Goal: Task Accomplishment & Management: Complete application form

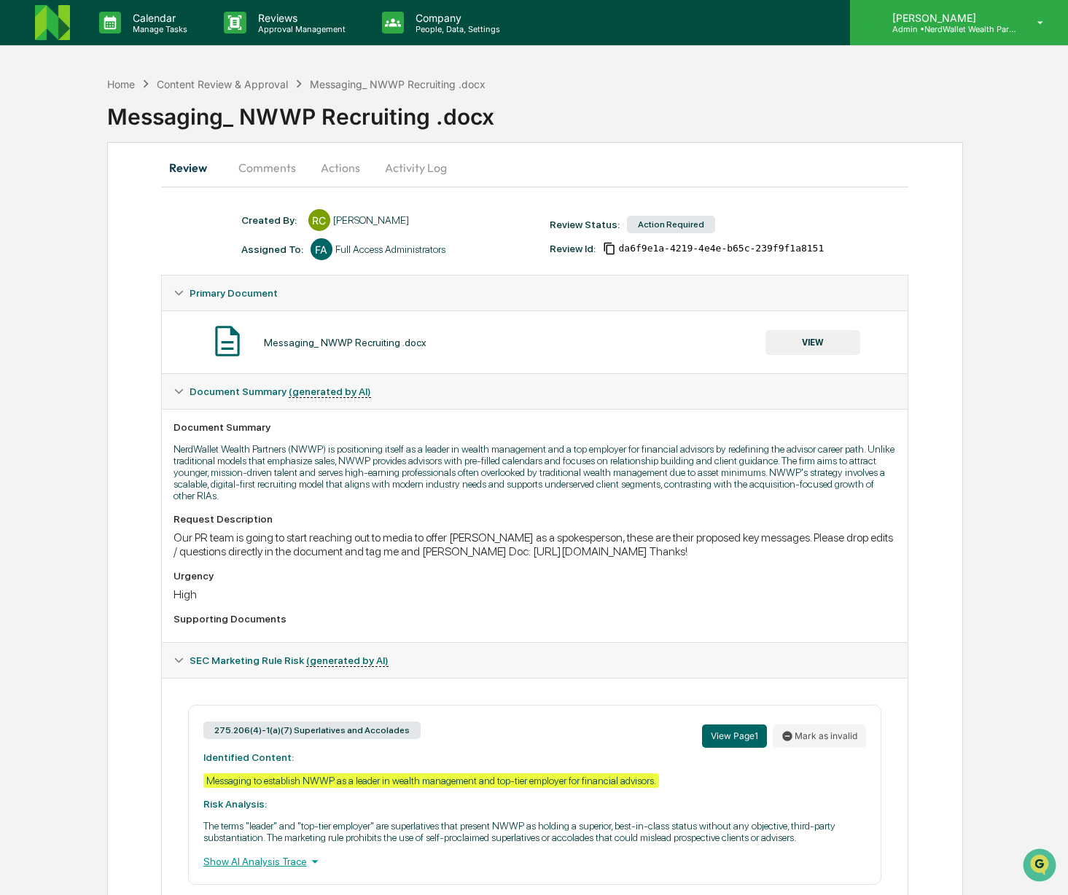
click at [915, 31] on p "Admin • NerdWallet Wealth Partners" at bounding box center [948, 29] width 136 height 10
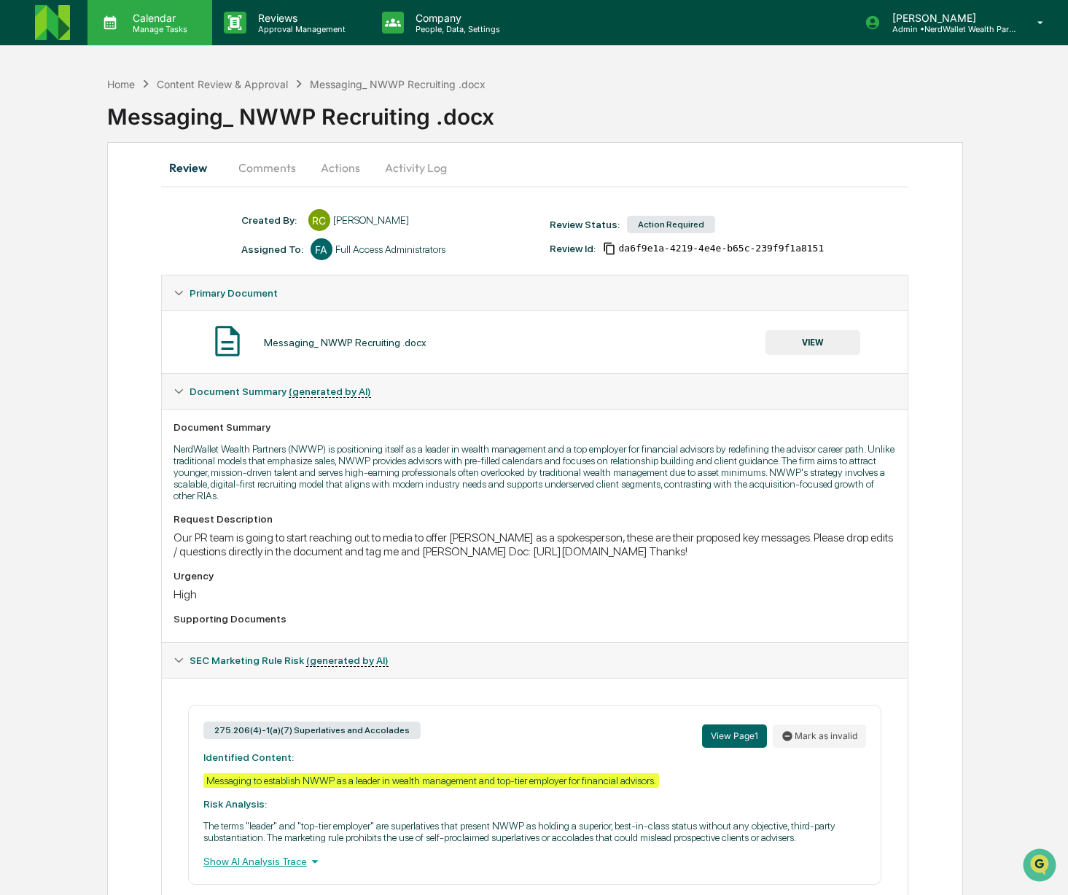
click at [125, 25] on p "Manage Tasks" at bounding box center [158, 29] width 74 height 10
click at [278, 30] on p "Approval Management" at bounding box center [299, 29] width 106 height 10
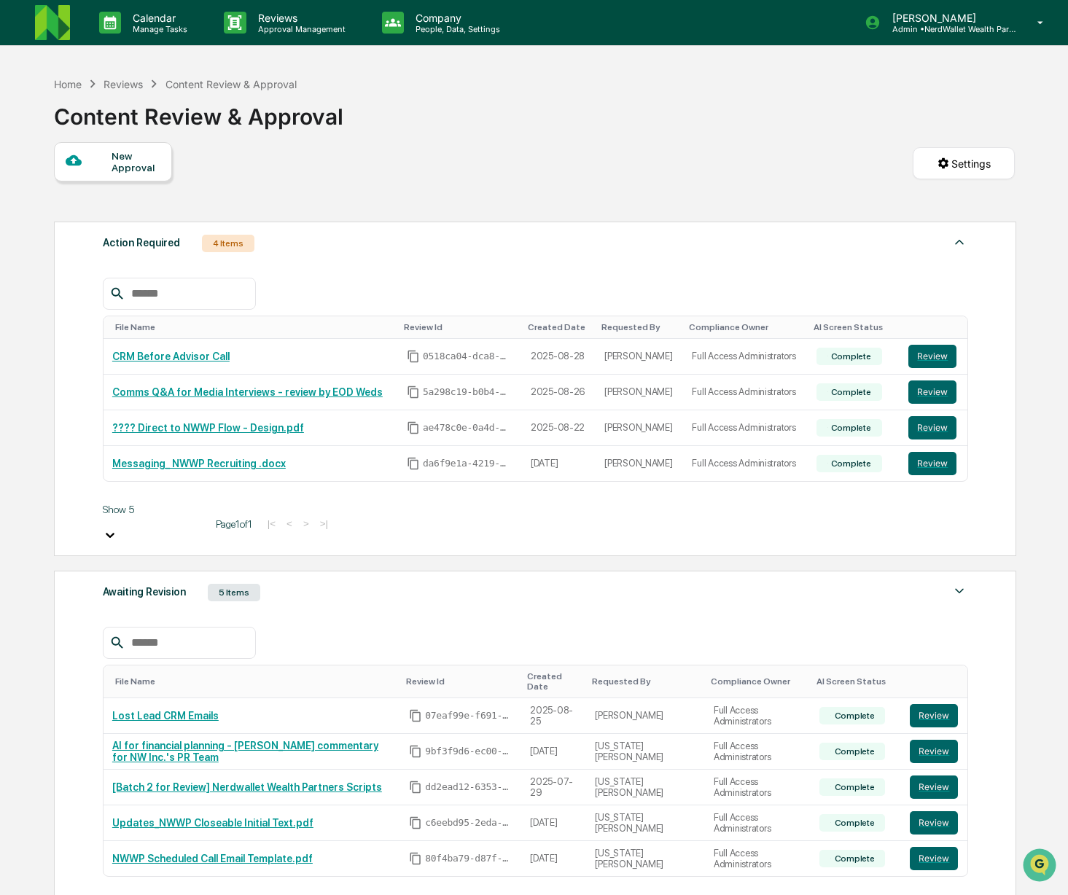
click at [113, 167] on div "New Approval" at bounding box center [135, 161] width 49 height 23
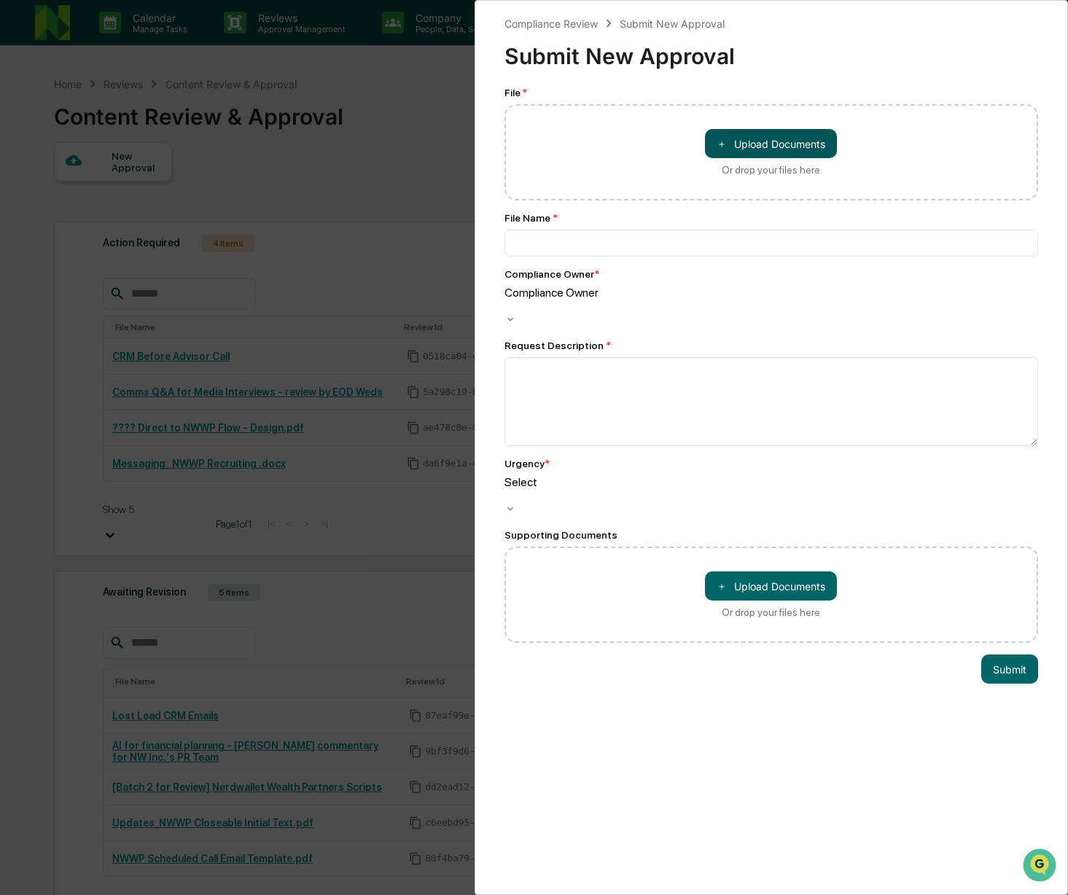
click at [740, 150] on button "＋ Upload Documents" at bounding box center [771, 143] width 132 height 29
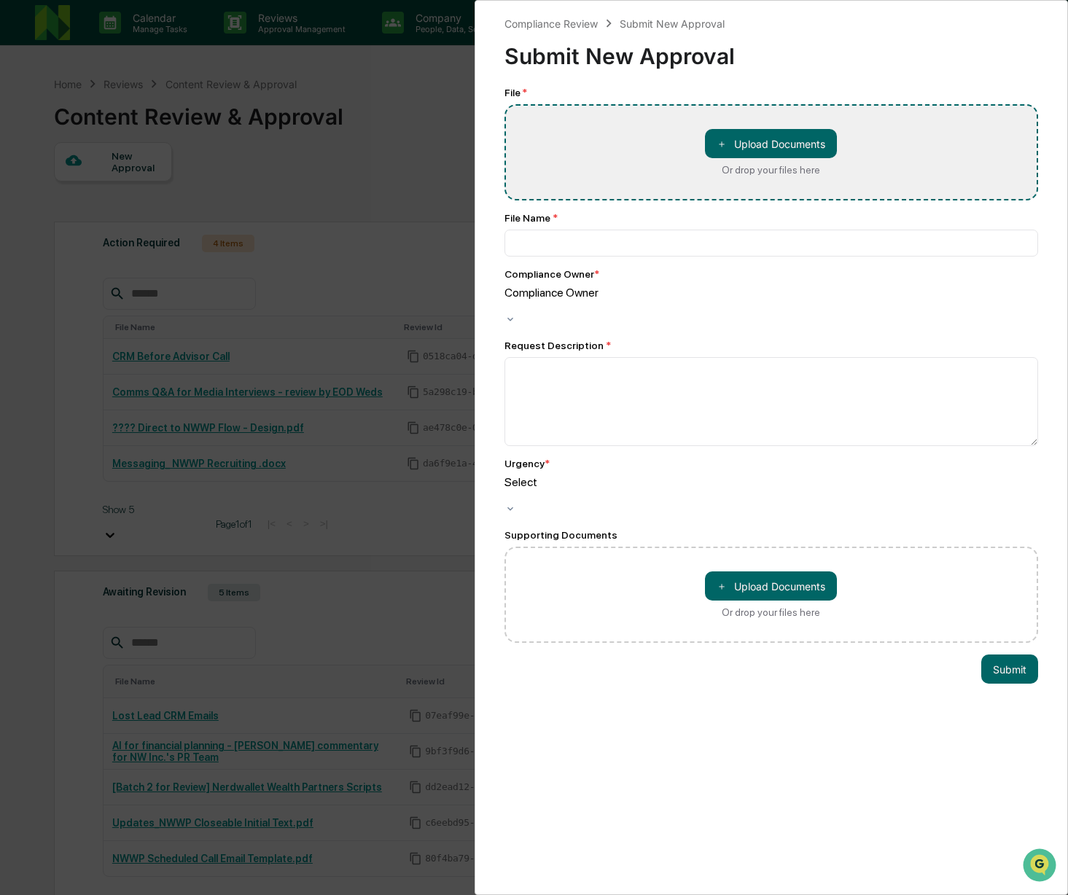
type input "**********"
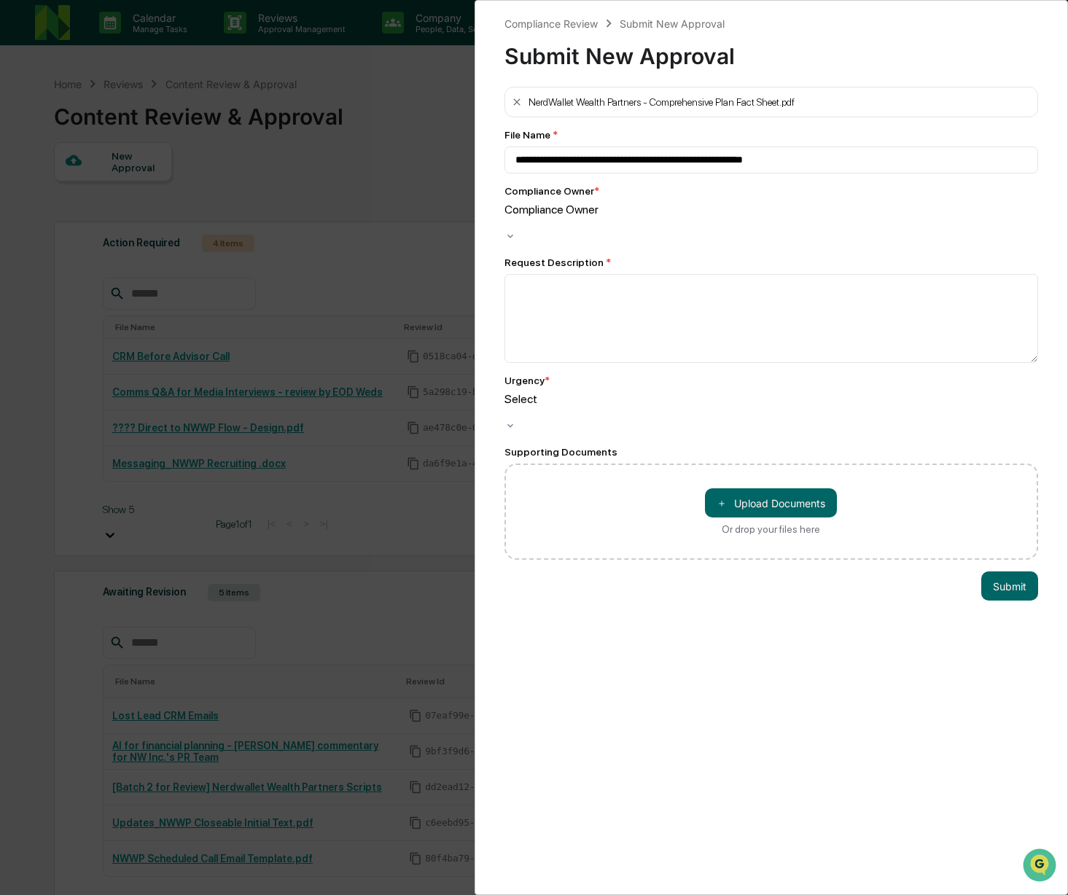
click at [652, 216] on div at bounding box center [771, 223] width 534 height 14
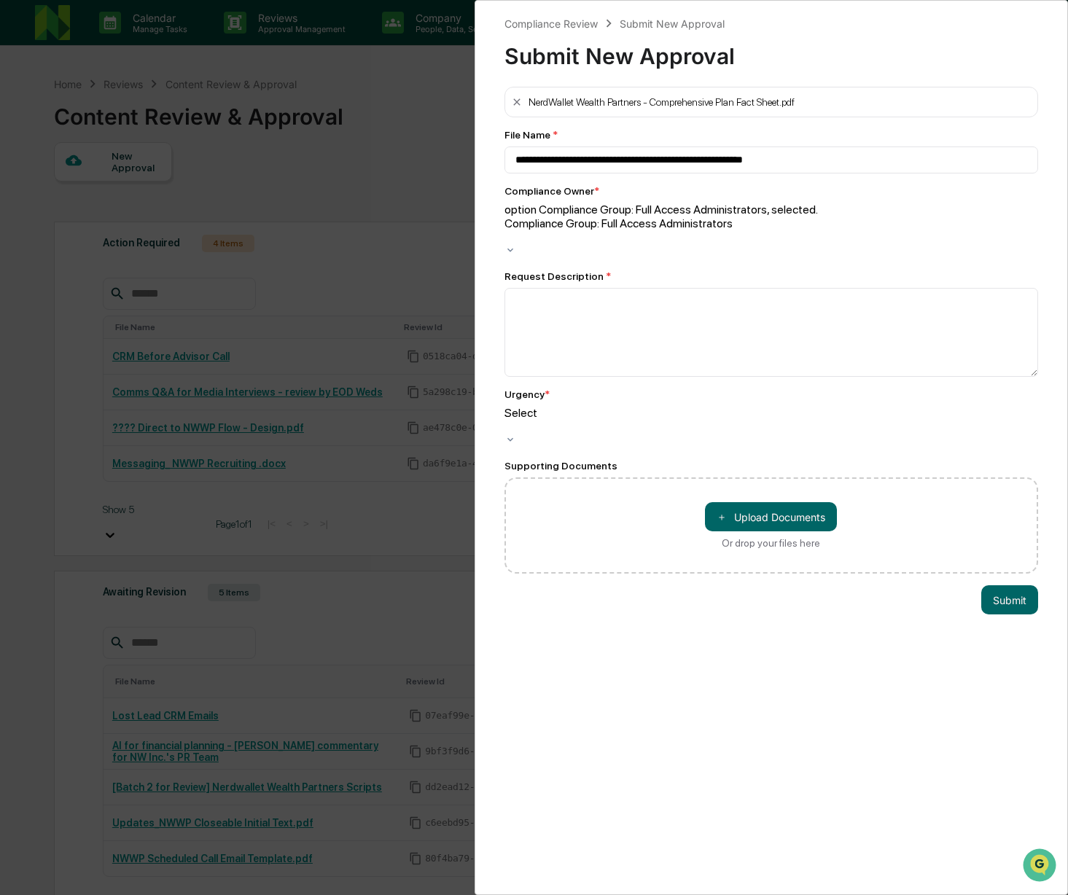
click at [596, 420] on div at bounding box center [771, 427] width 534 height 14
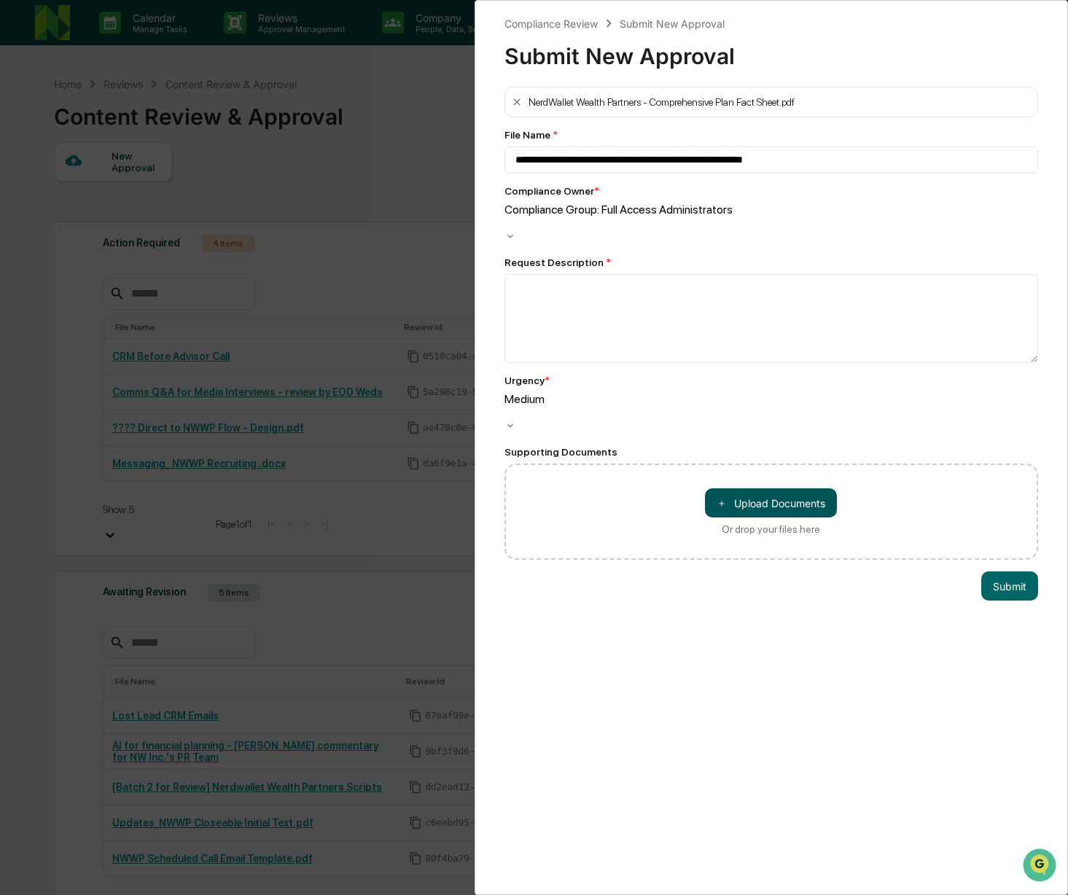
click at [772, 488] on button "＋ Upload Documents" at bounding box center [771, 502] width 132 height 29
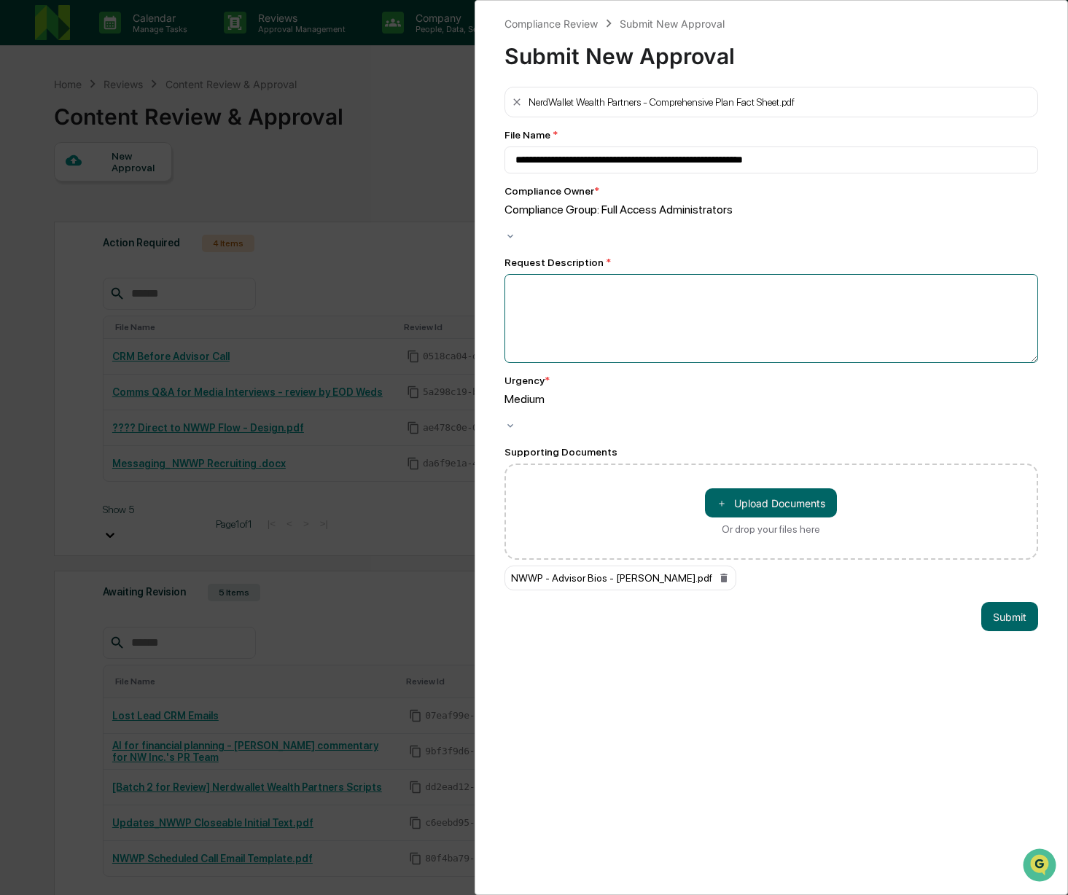
click at [636, 274] on textarea at bounding box center [771, 318] width 534 height 89
type textarea "**********"
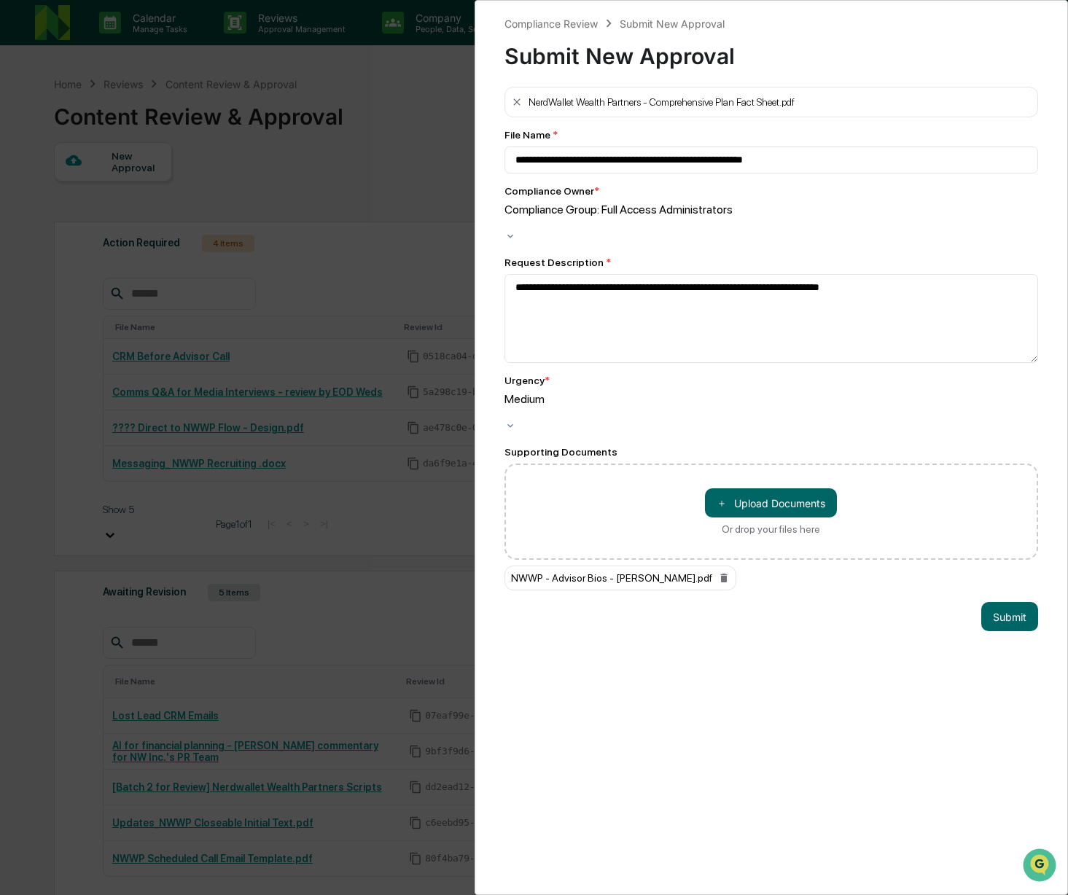
click at [770, 222] on div at bounding box center [771, 223] width 534 height 14
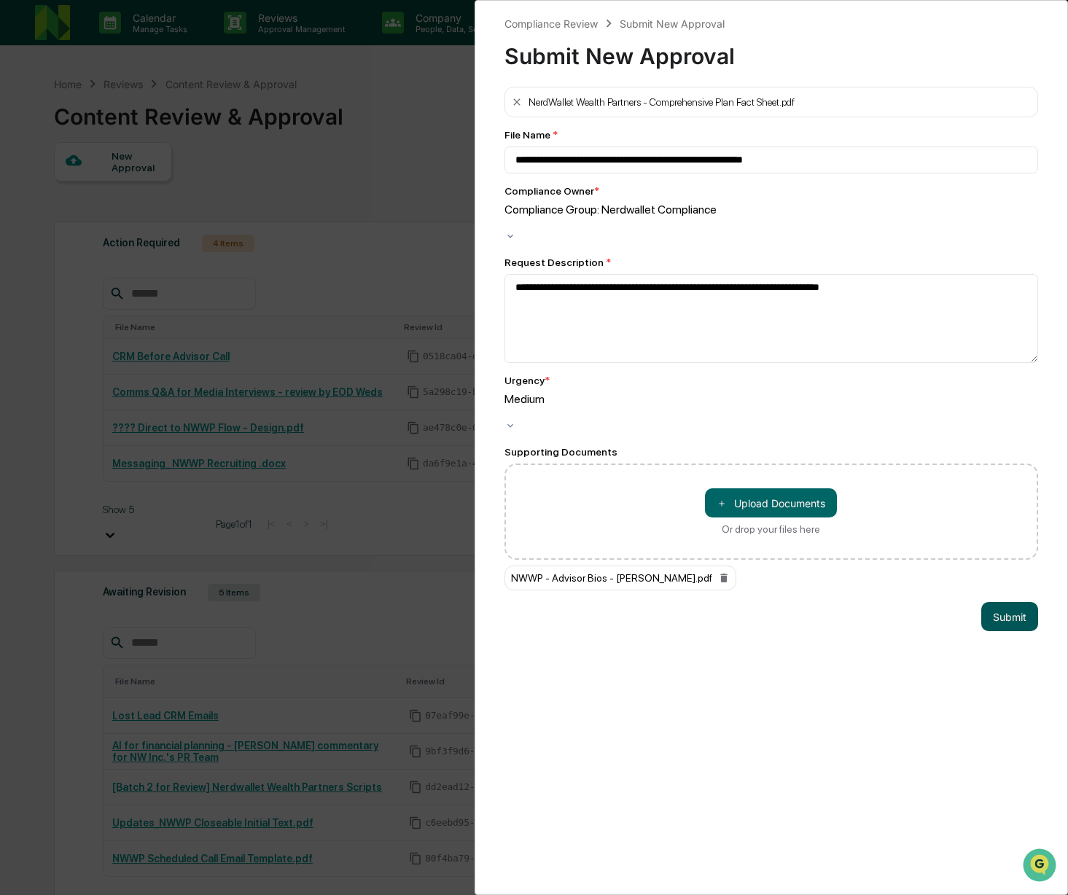
click at [998, 602] on button "Submit" at bounding box center [1009, 616] width 57 height 29
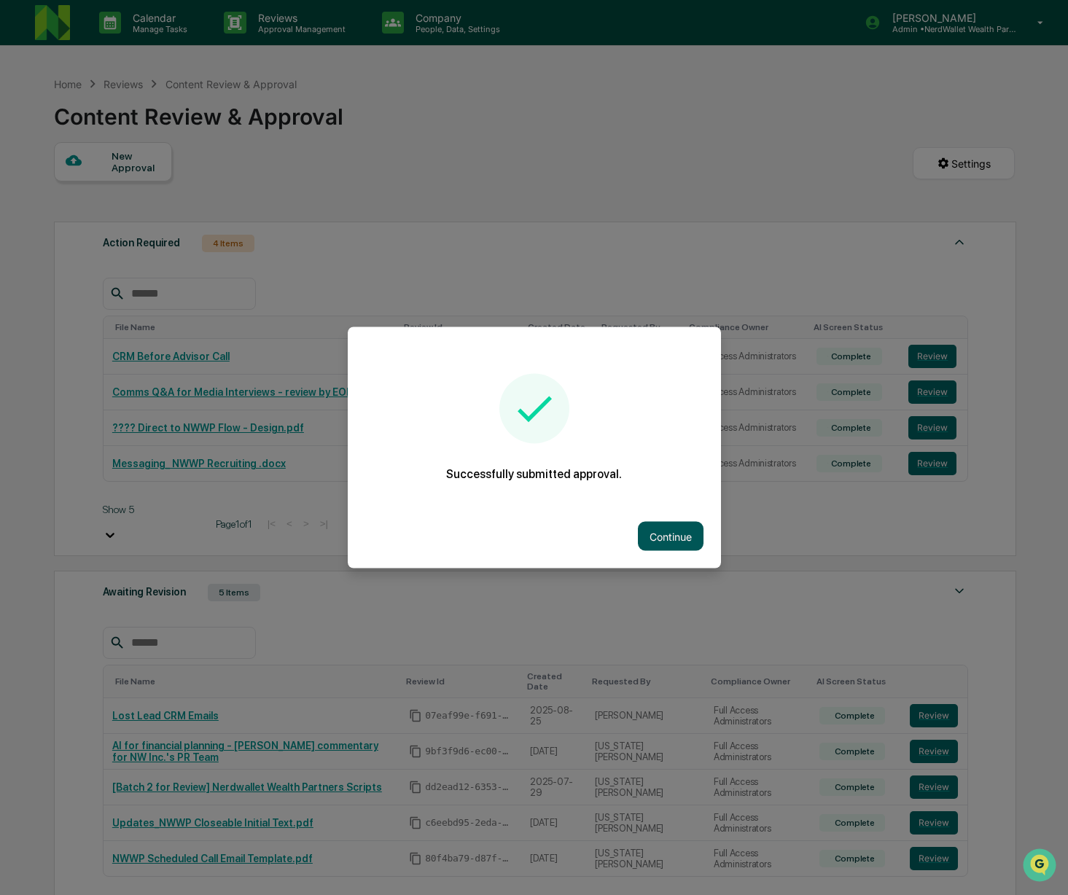
click at [689, 536] on button "Continue" at bounding box center [671, 536] width 66 height 29
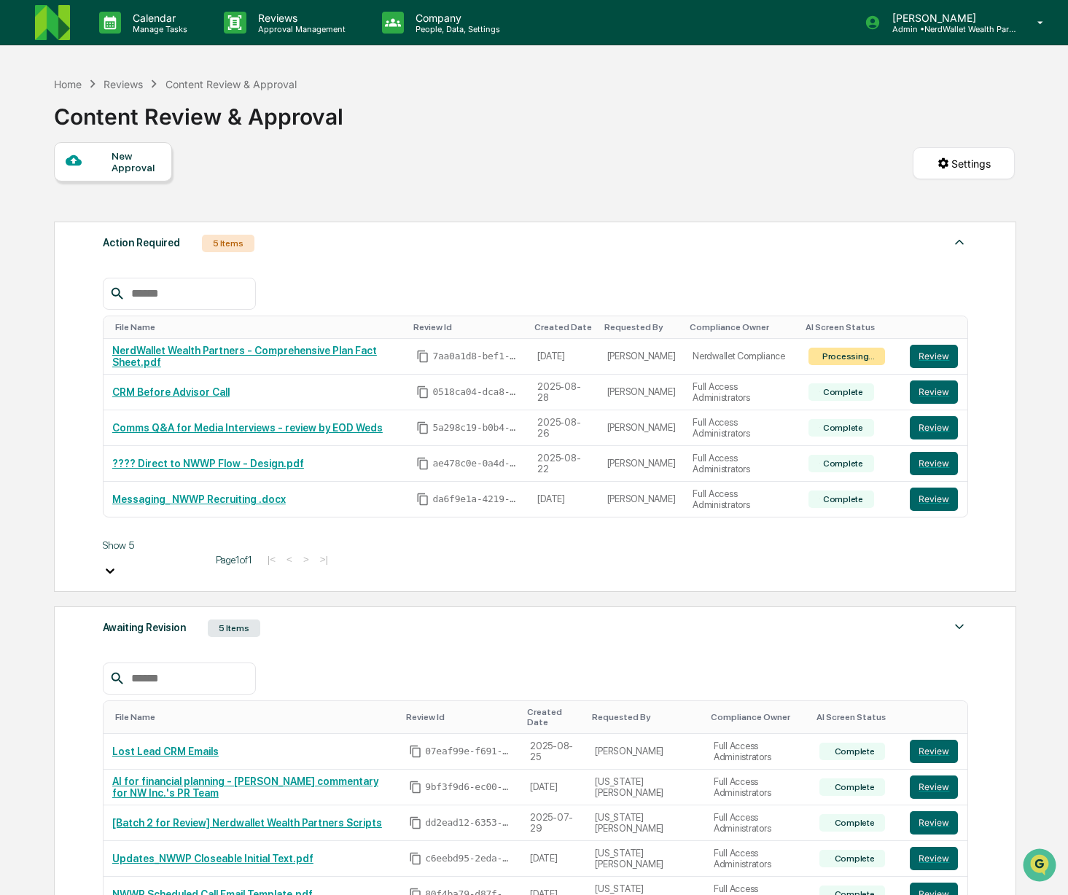
click at [90, 167] on div at bounding box center [89, 161] width 46 height 18
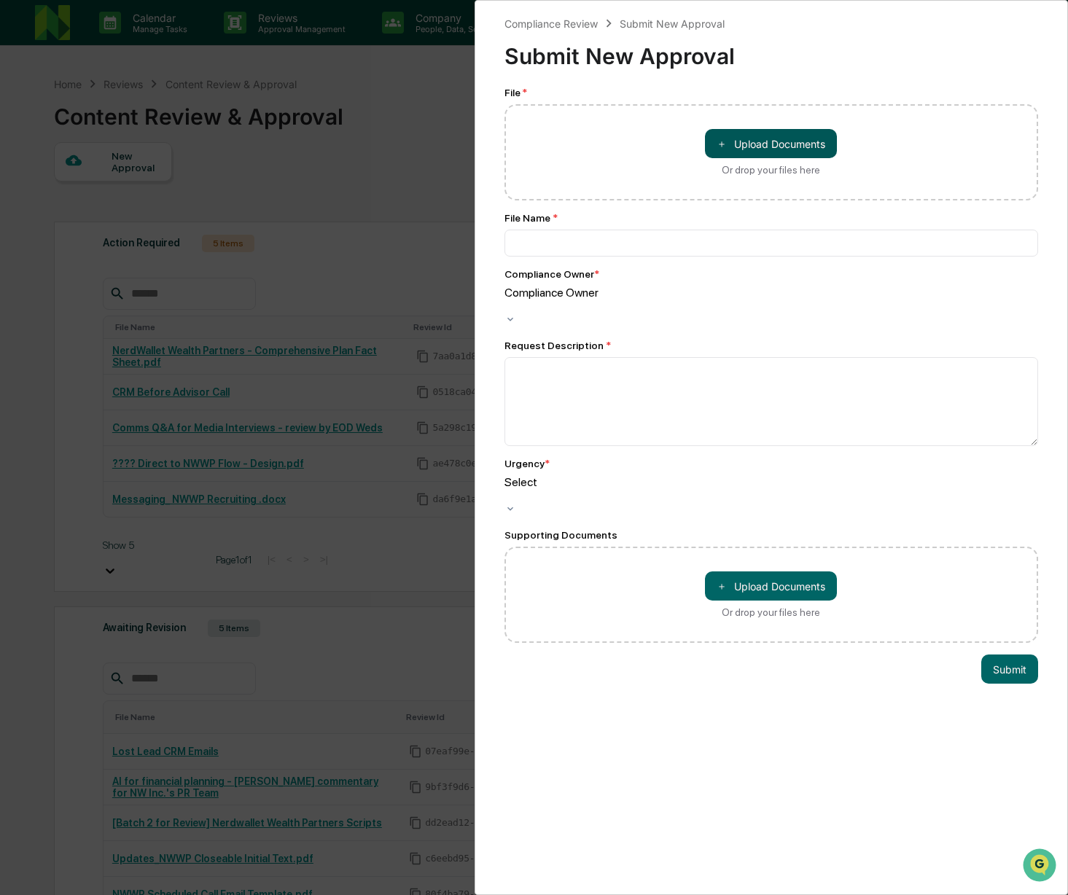
click at [779, 141] on button "＋ Upload Documents" at bounding box center [771, 143] width 132 height 29
type input "**********"
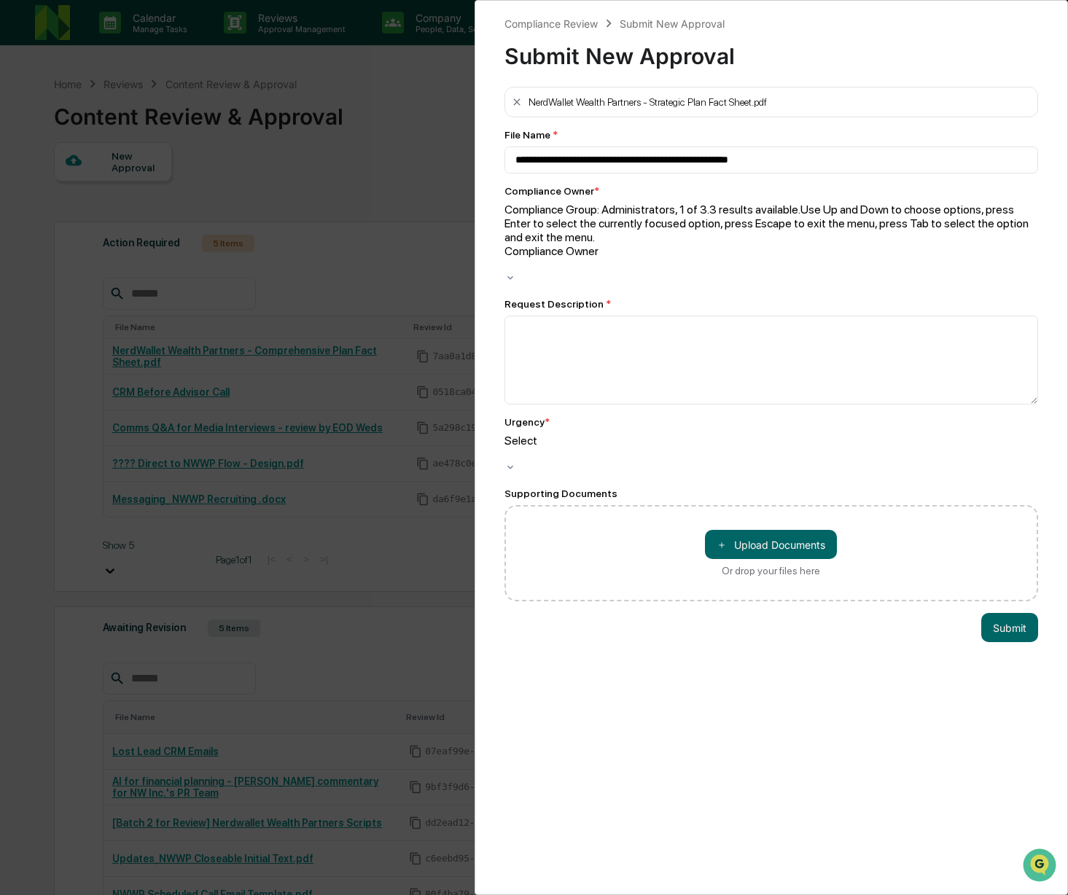
click at [610, 258] on div at bounding box center [771, 265] width 534 height 14
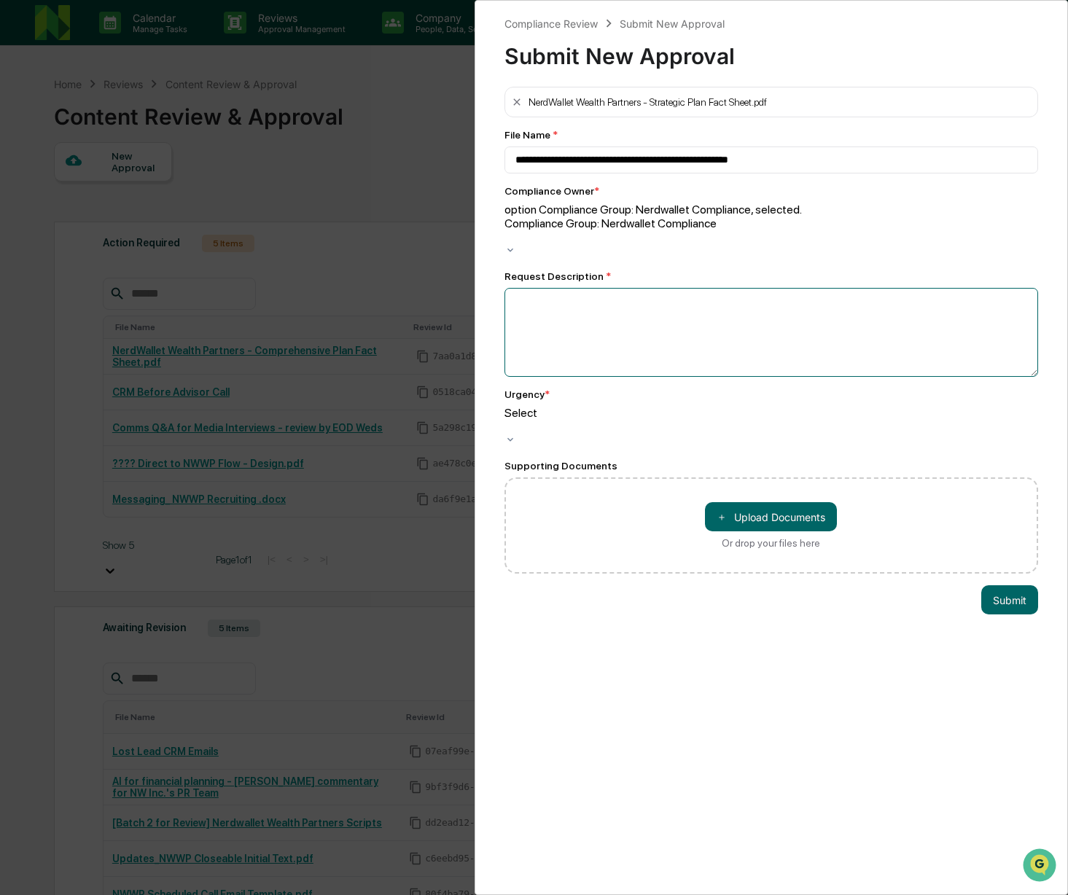
click at [641, 290] on textarea at bounding box center [771, 332] width 534 height 89
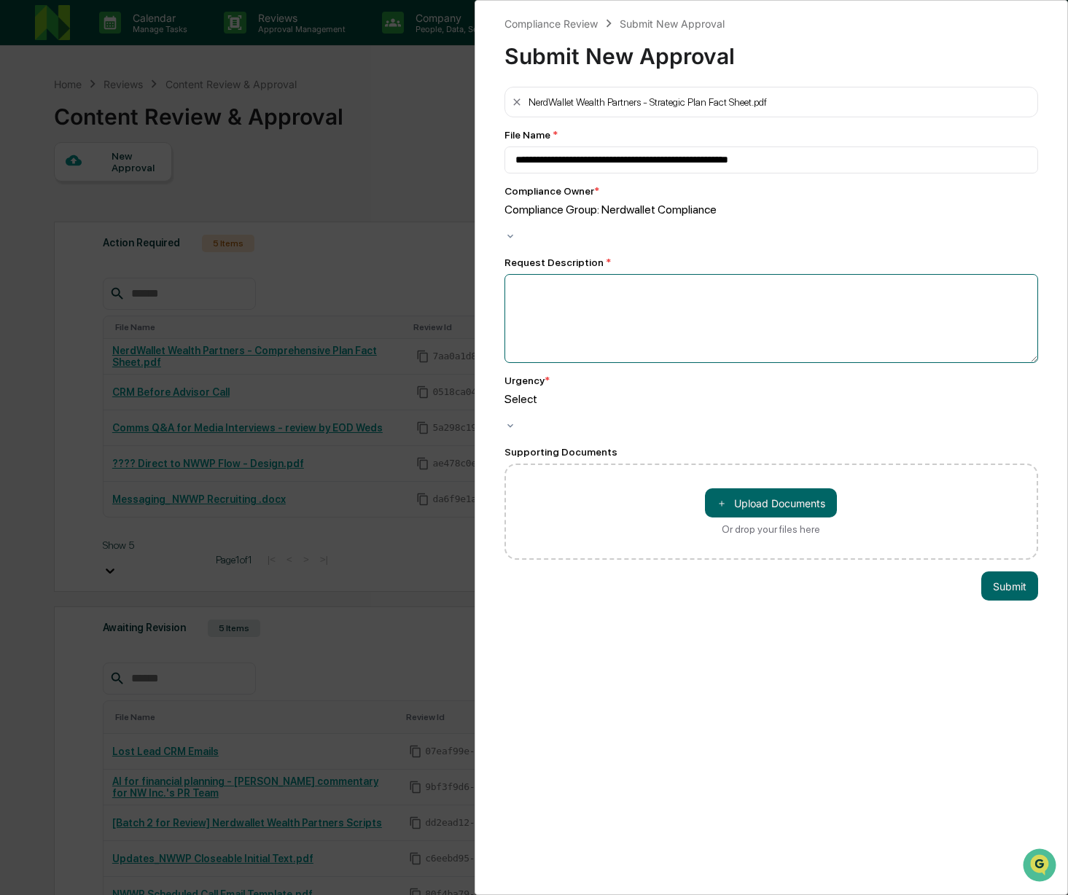
type textarea "*"
type textarea "**********"
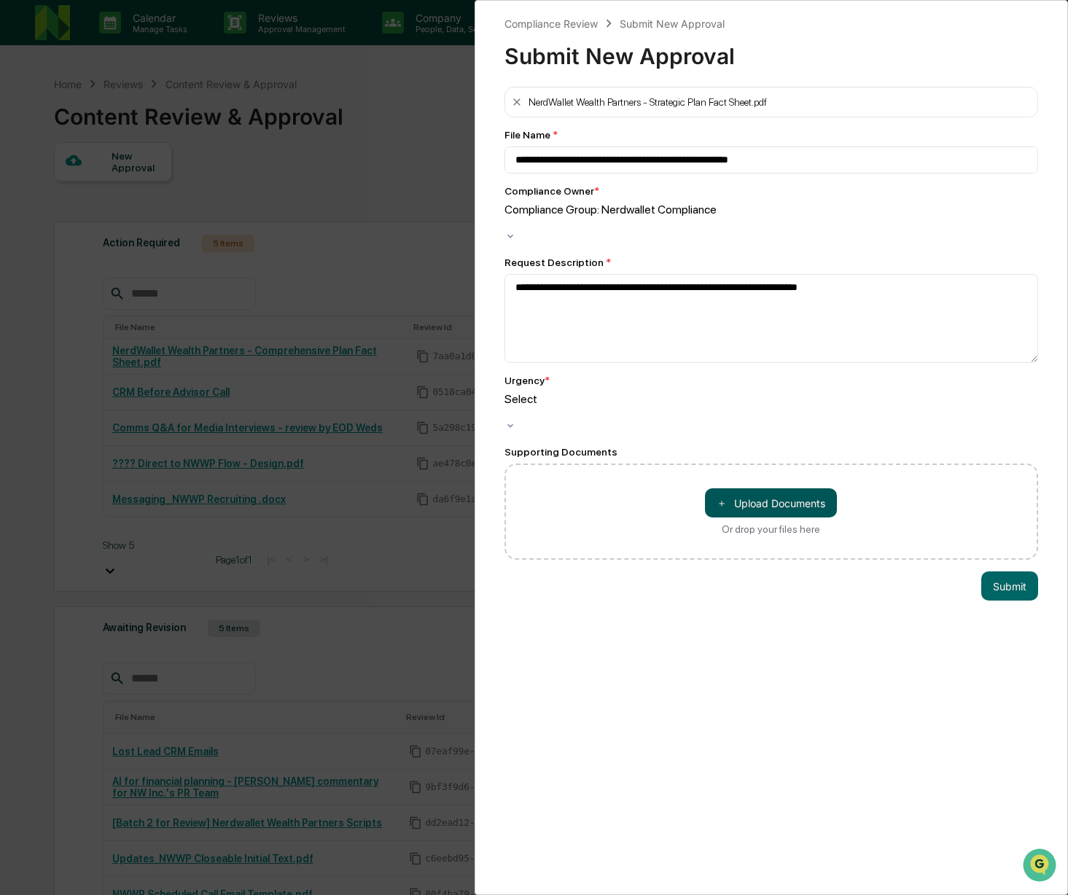
click at [752, 488] on button "＋ Upload Documents" at bounding box center [771, 502] width 132 height 29
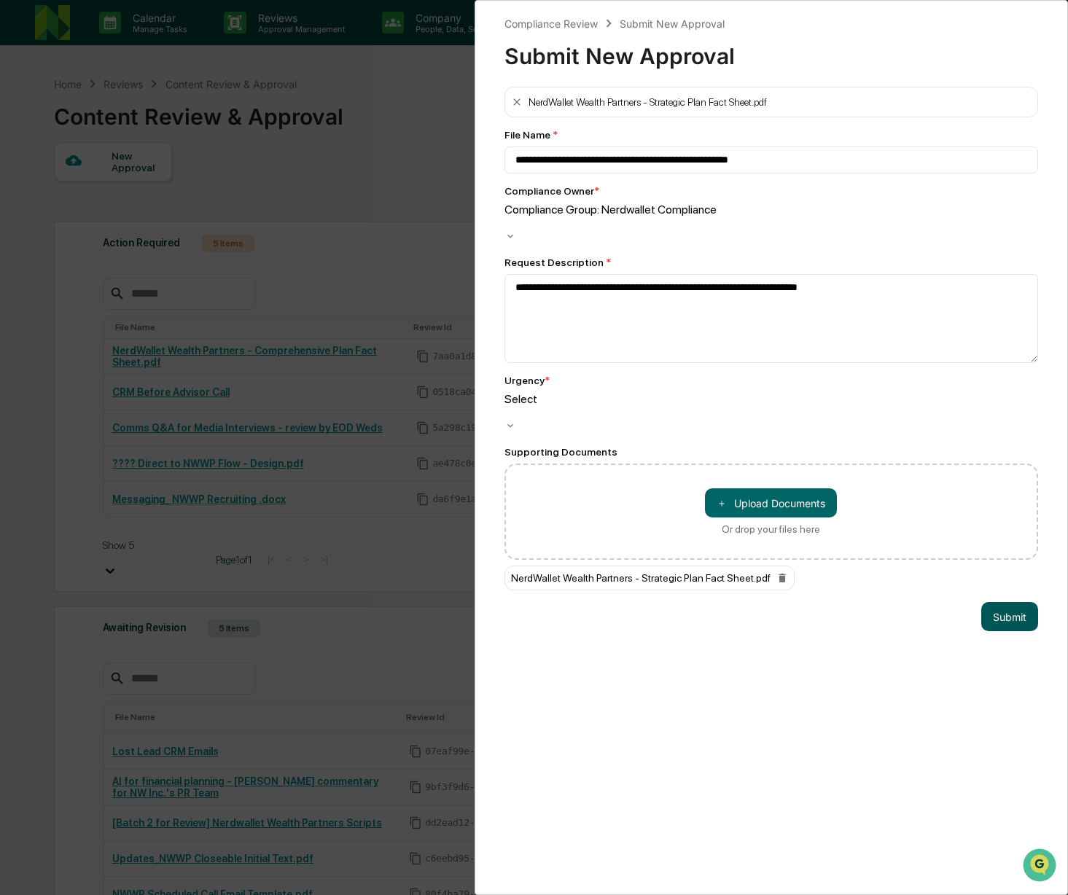
click at [1009, 602] on button "Submit" at bounding box center [1009, 616] width 57 height 29
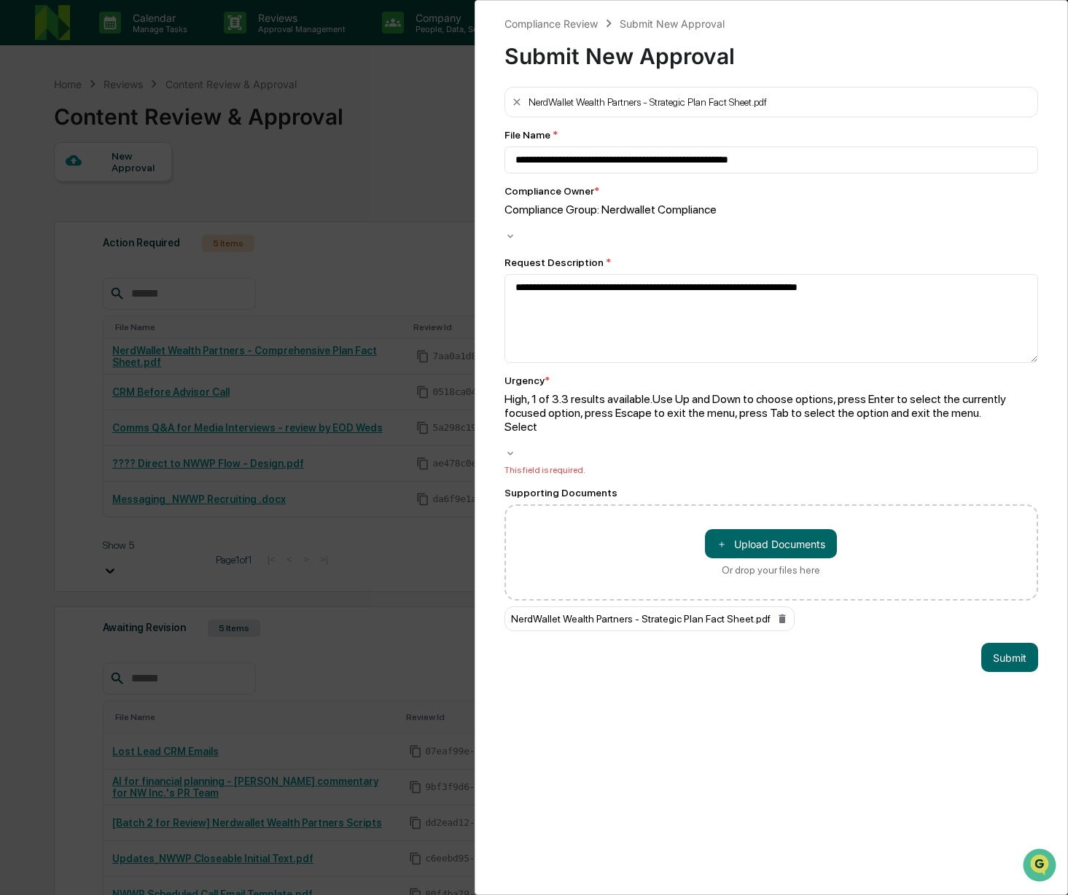
click at [657, 434] on div at bounding box center [771, 441] width 534 height 14
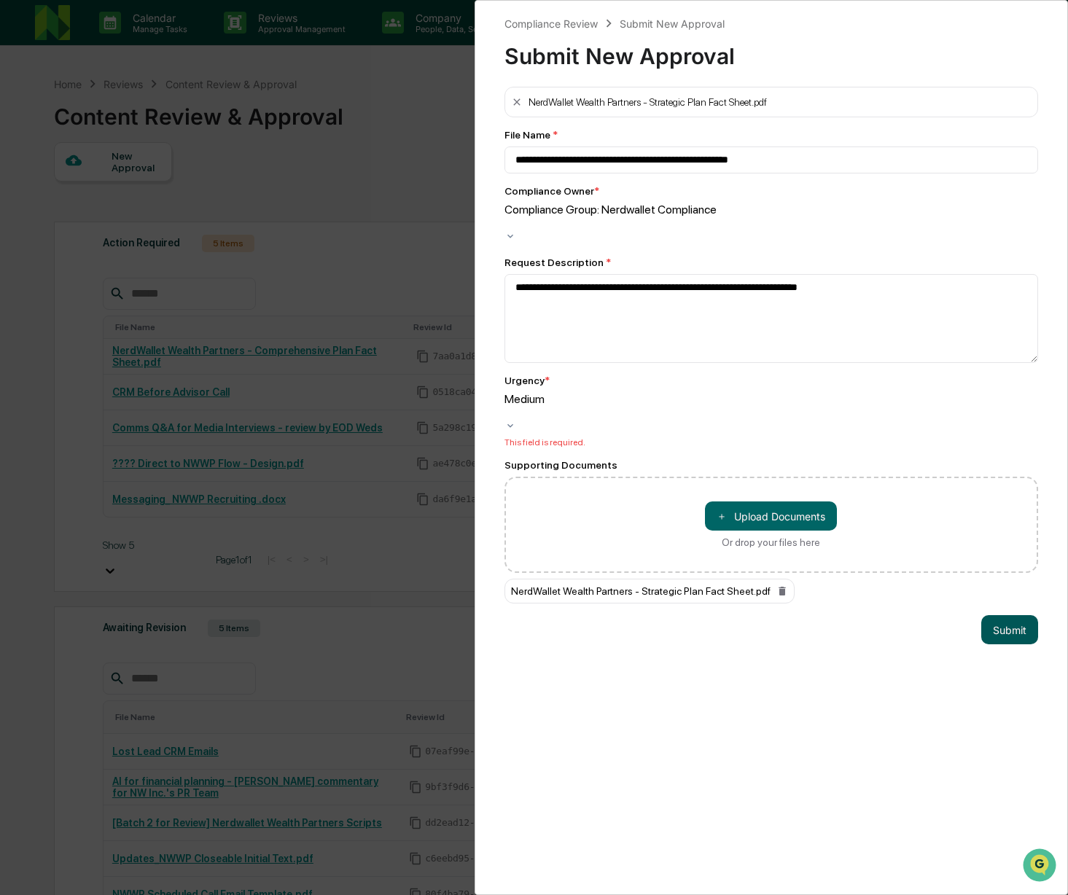
click at [995, 615] on button "Submit" at bounding box center [1009, 629] width 57 height 29
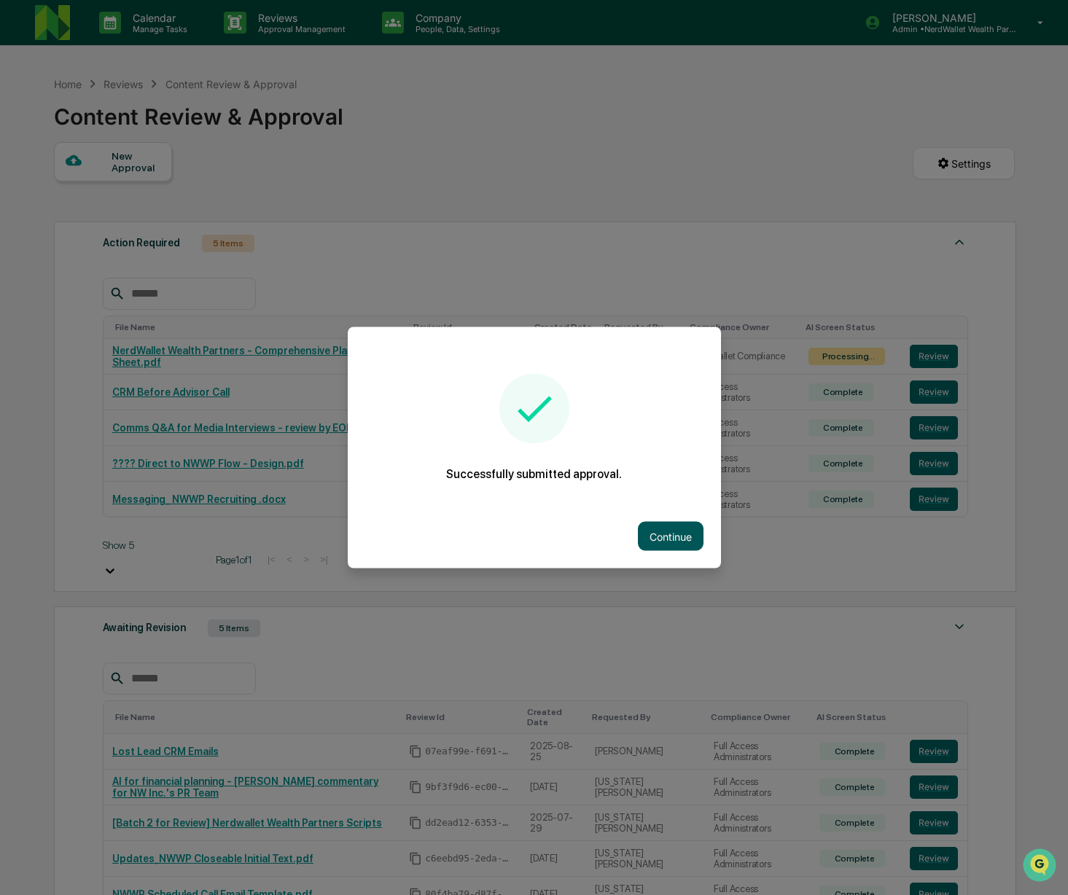
click at [664, 540] on button "Continue" at bounding box center [671, 536] width 66 height 29
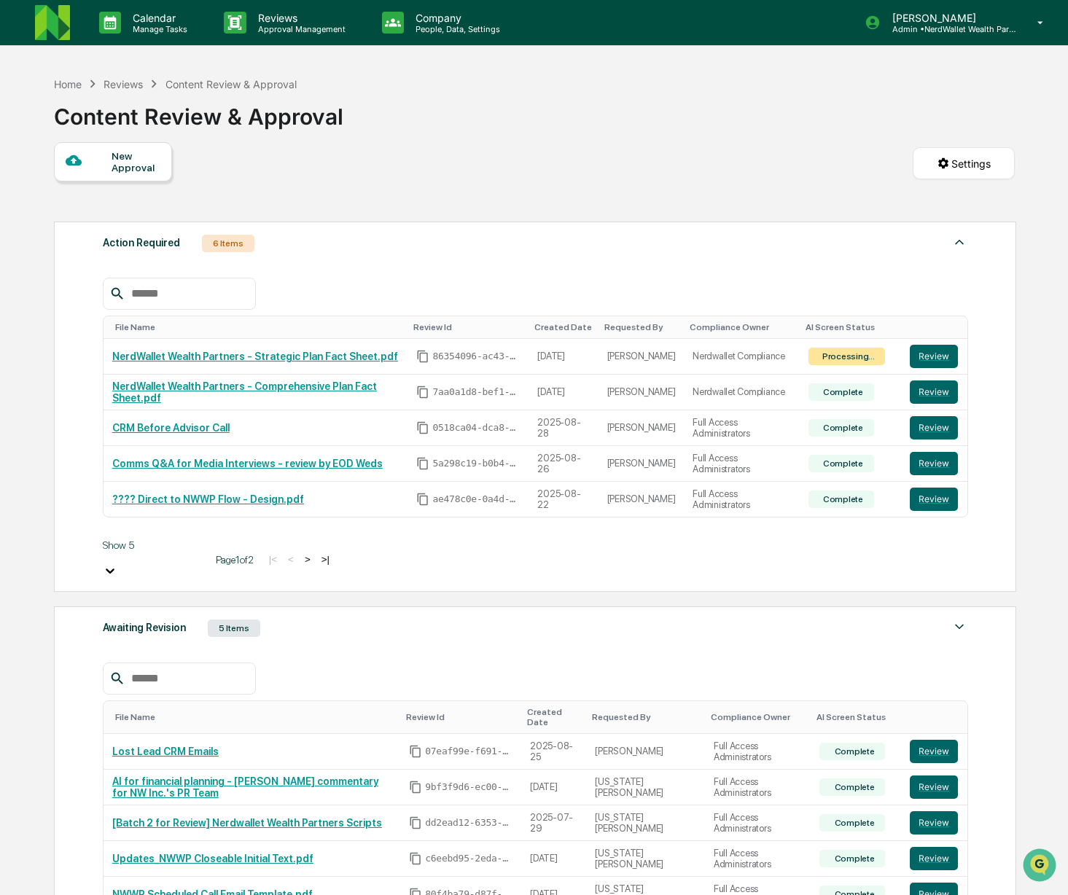
click at [122, 166] on div "New Approval" at bounding box center [135, 161] width 49 height 23
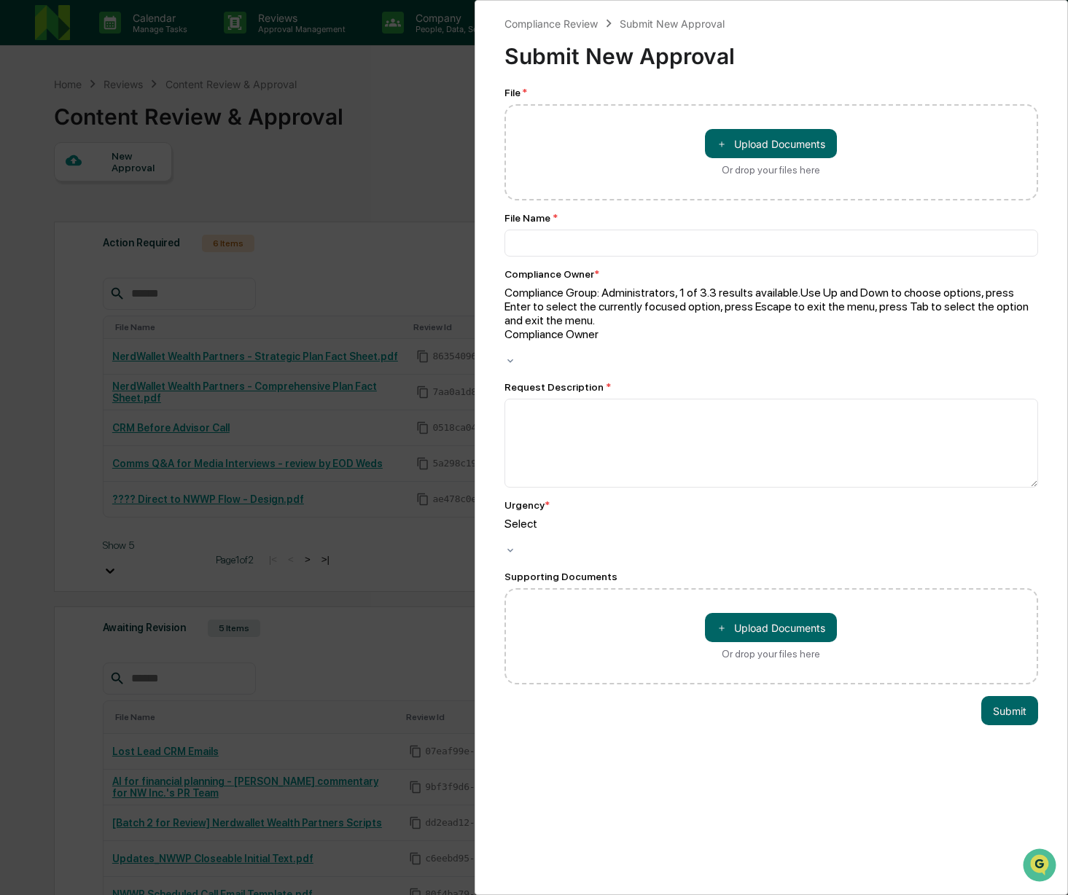
click at [638, 341] on div at bounding box center [771, 348] width 534 height 14
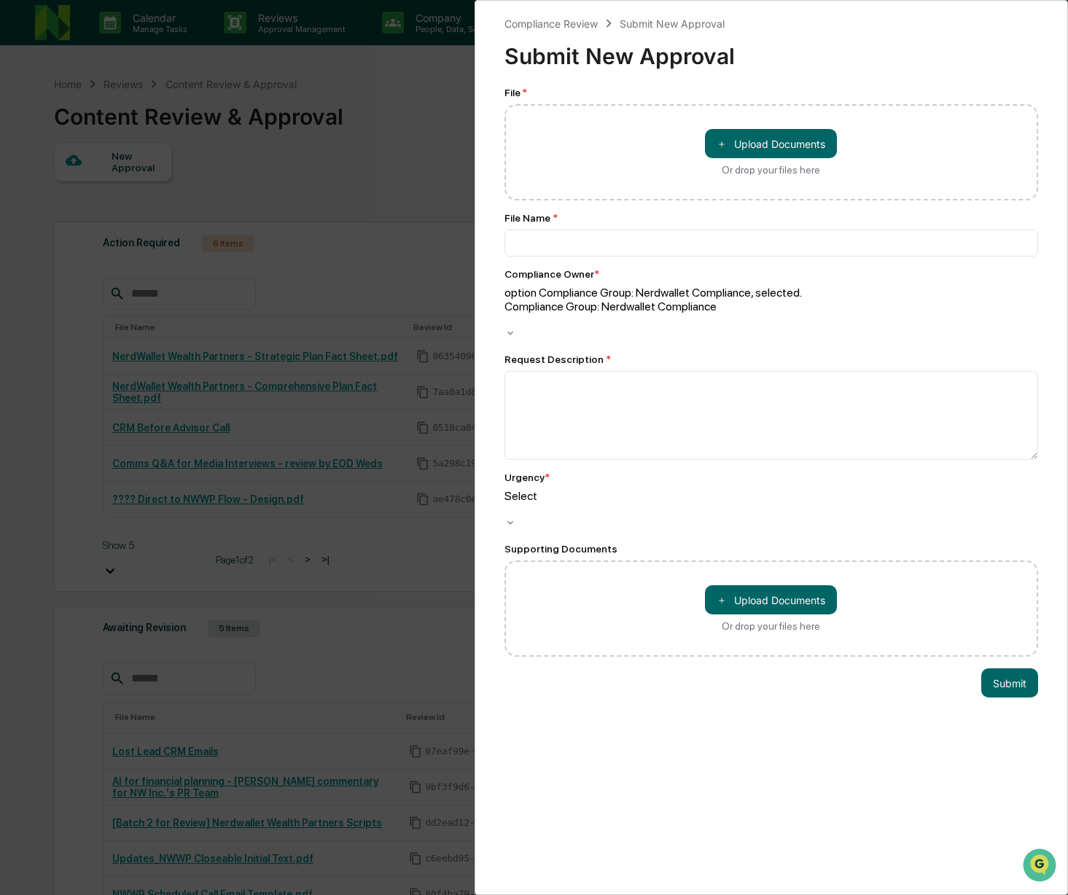
click at [753, 161] on div "＋ Upload Documents Or drop your files here" at bounding box center [771, 152] width 132 height 47
click at [0, 0] on input "＋ Upload Documents Or drop your files here" at bounding box center [0, 0] width 0 height 0
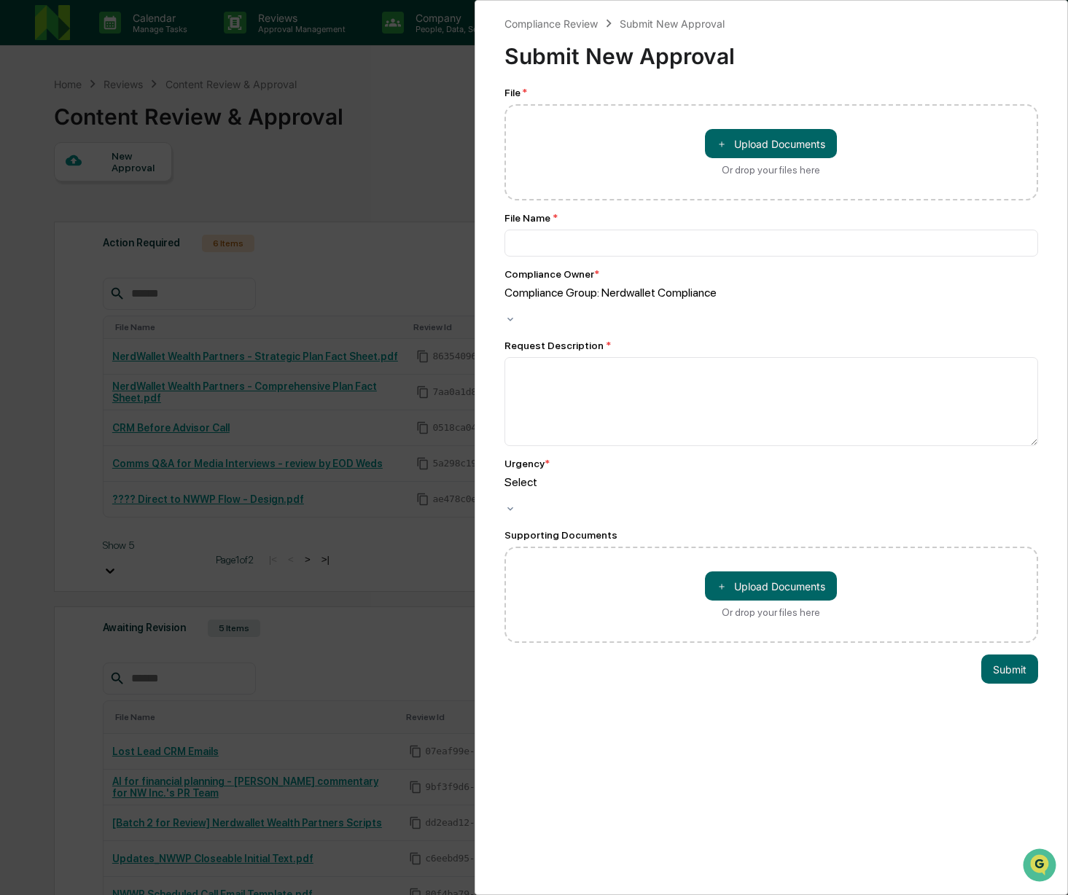
type input "**********"
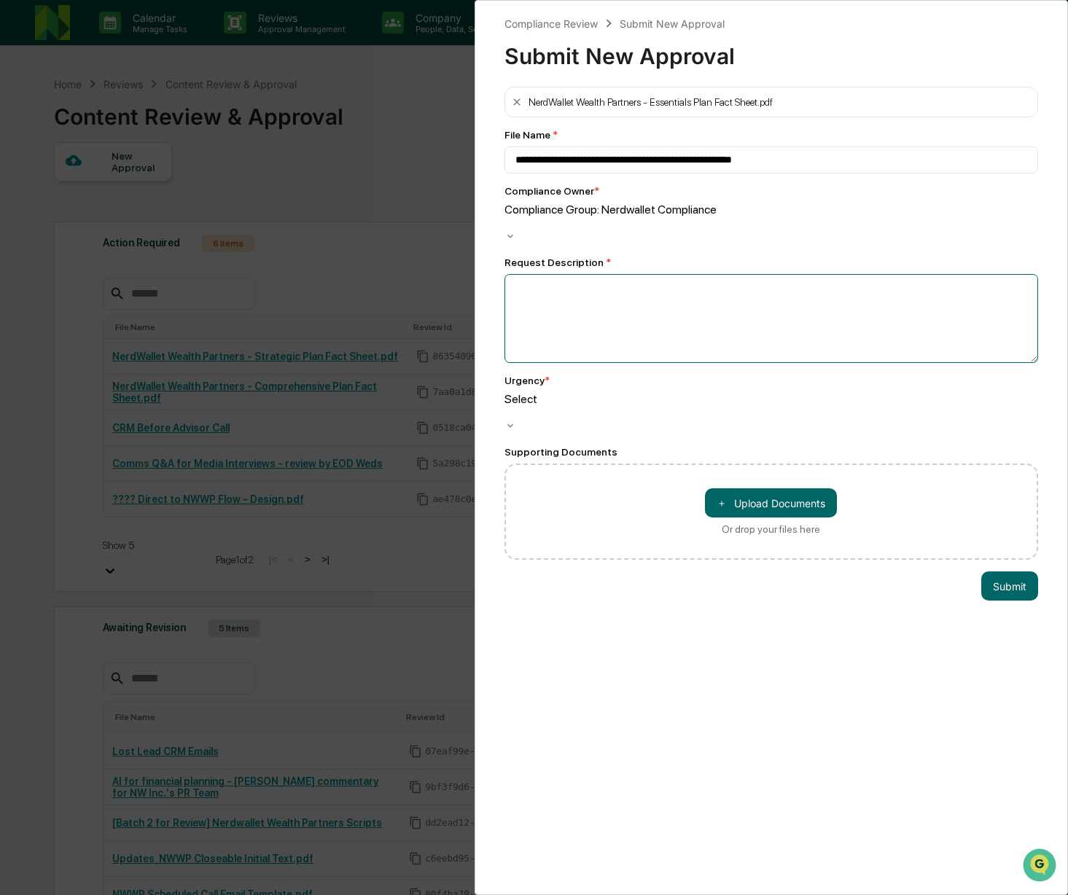
click at [628, 274] on textarea at bounding box center [771, 318] width 534 height 89
type textarea "**********"
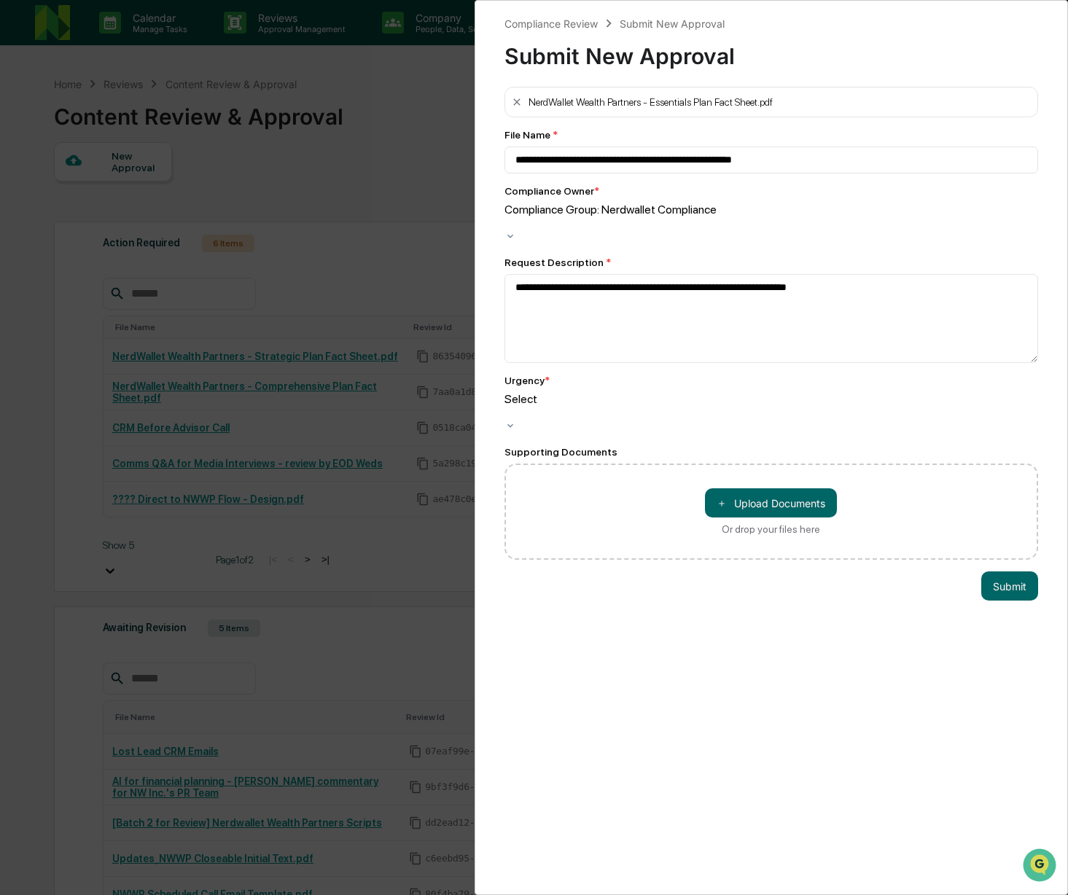
click at [673, 230] on div at bounding box center [771, 223] width 534 height 14
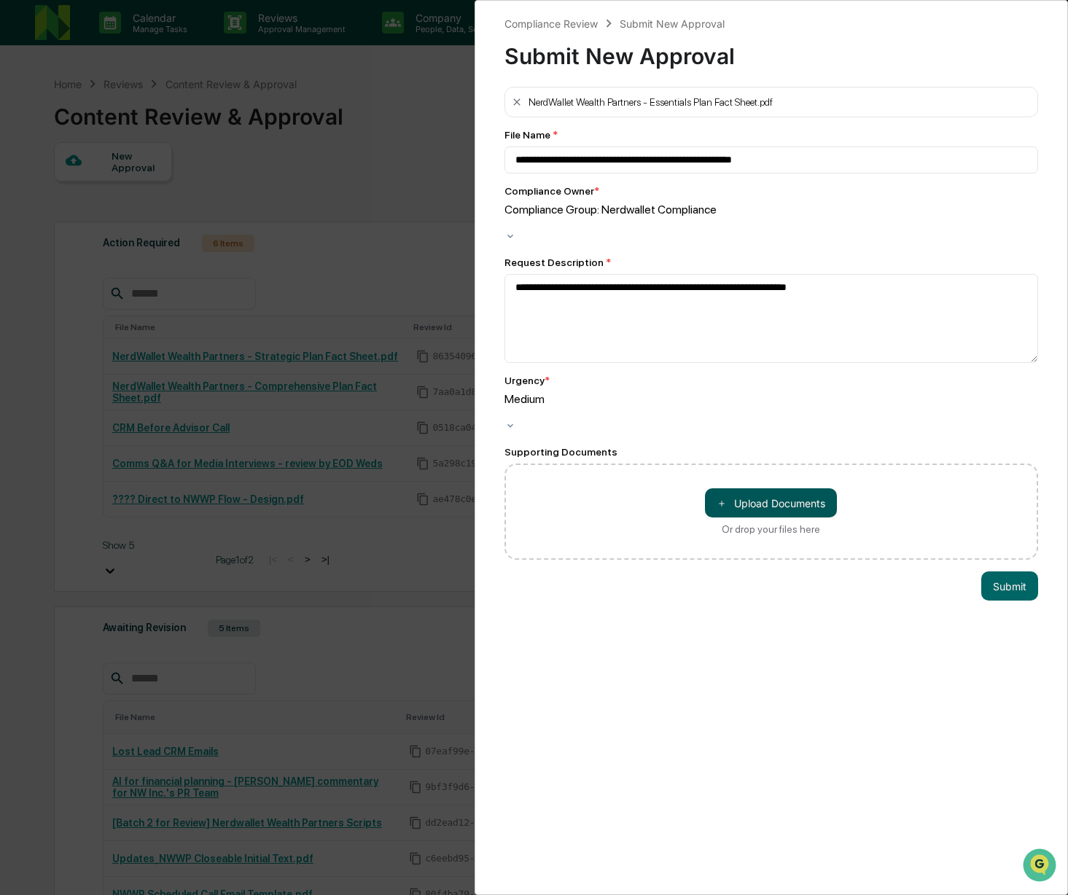
click at [740, 488] on button "＋ Upload Documents" at bounding box center [771, 502] width 132 height 29
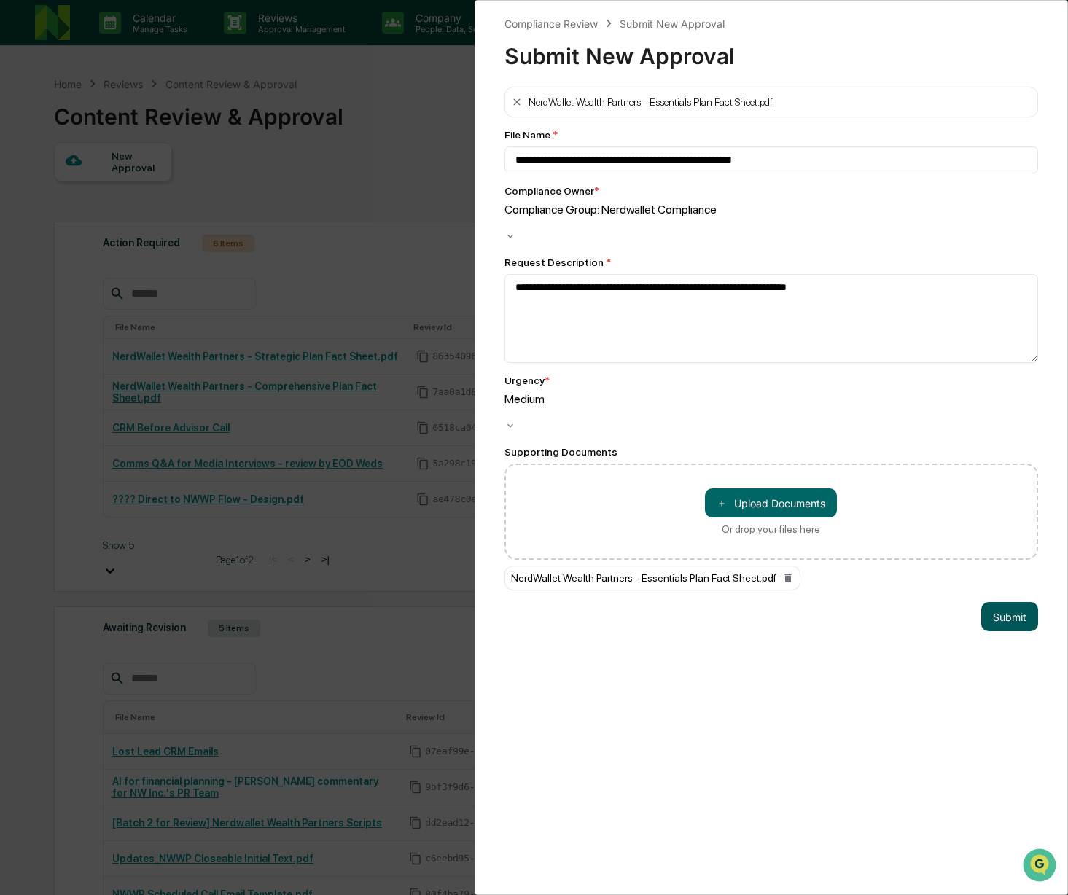
click at [995, 602] on button "Submit" at bounding box center [1009, 616] width 57 height 29
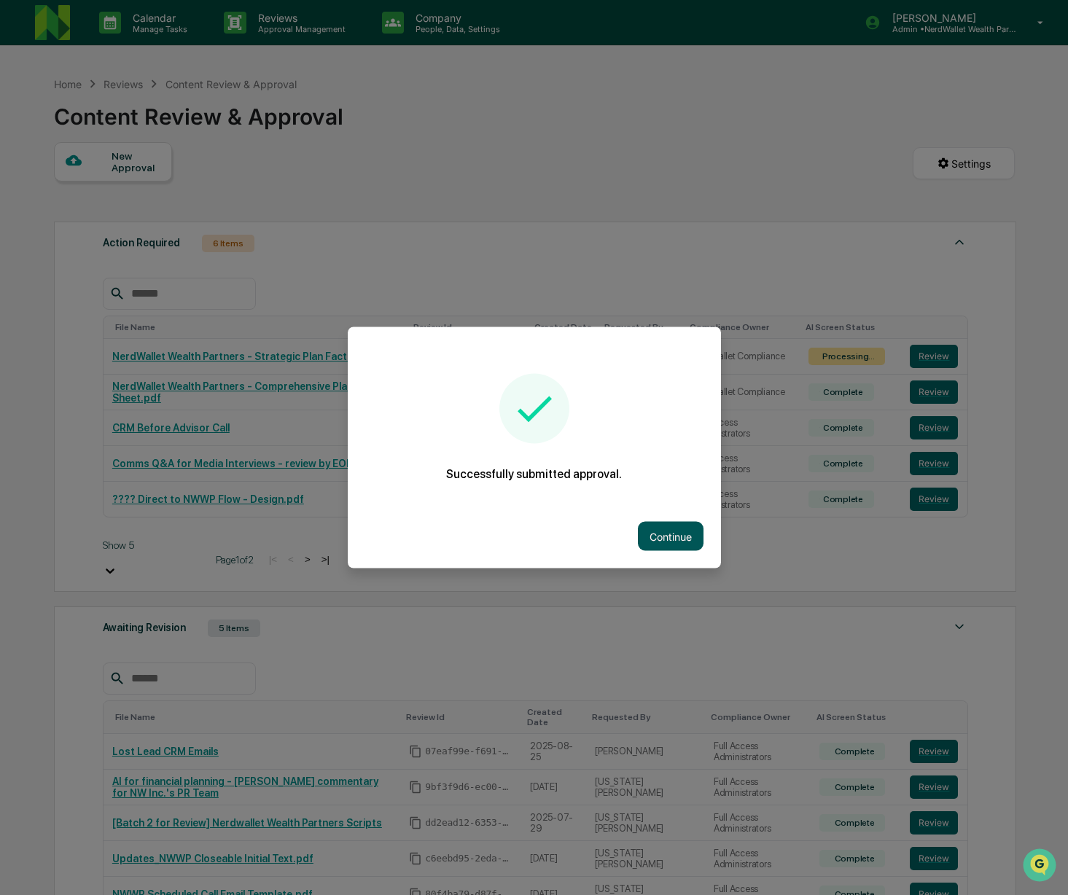
click at [673, 539] on button "Continue" at bounding box center [671, 536] width 66 height 29
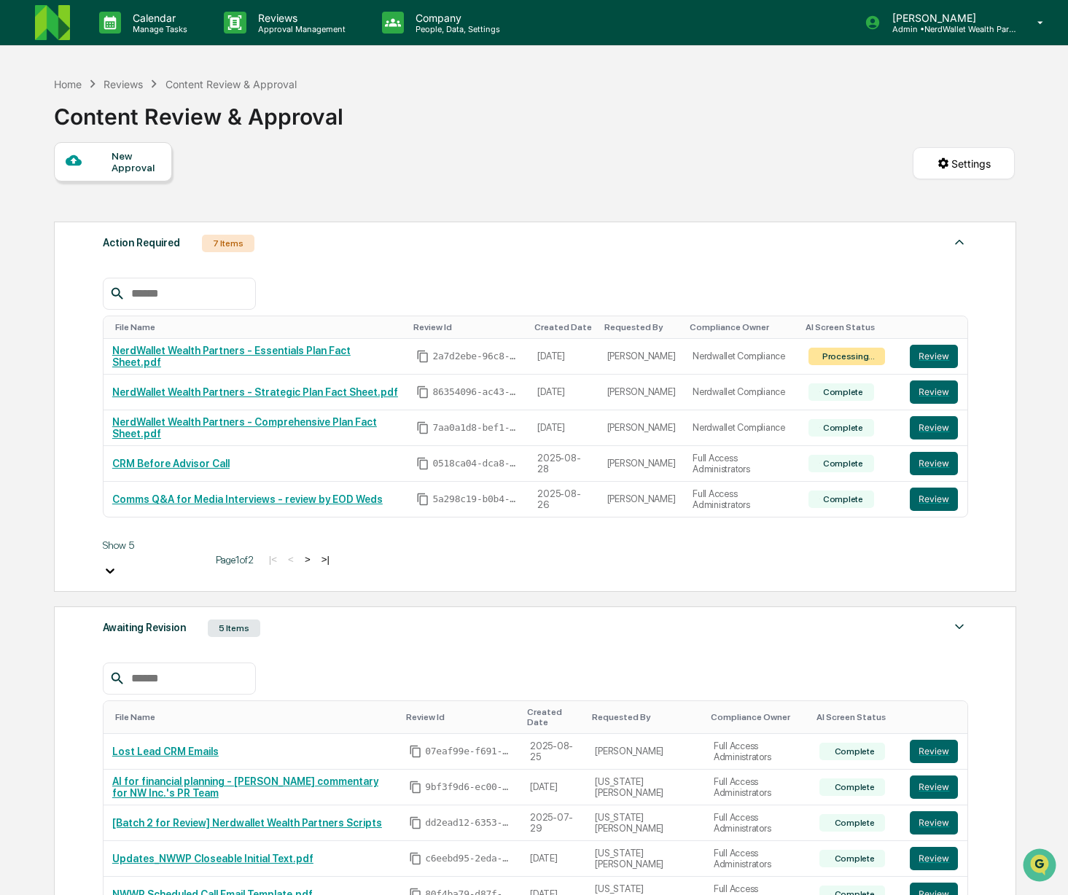
click at [101, 164] on div at bounding box center [89, 161] width 46 height 18
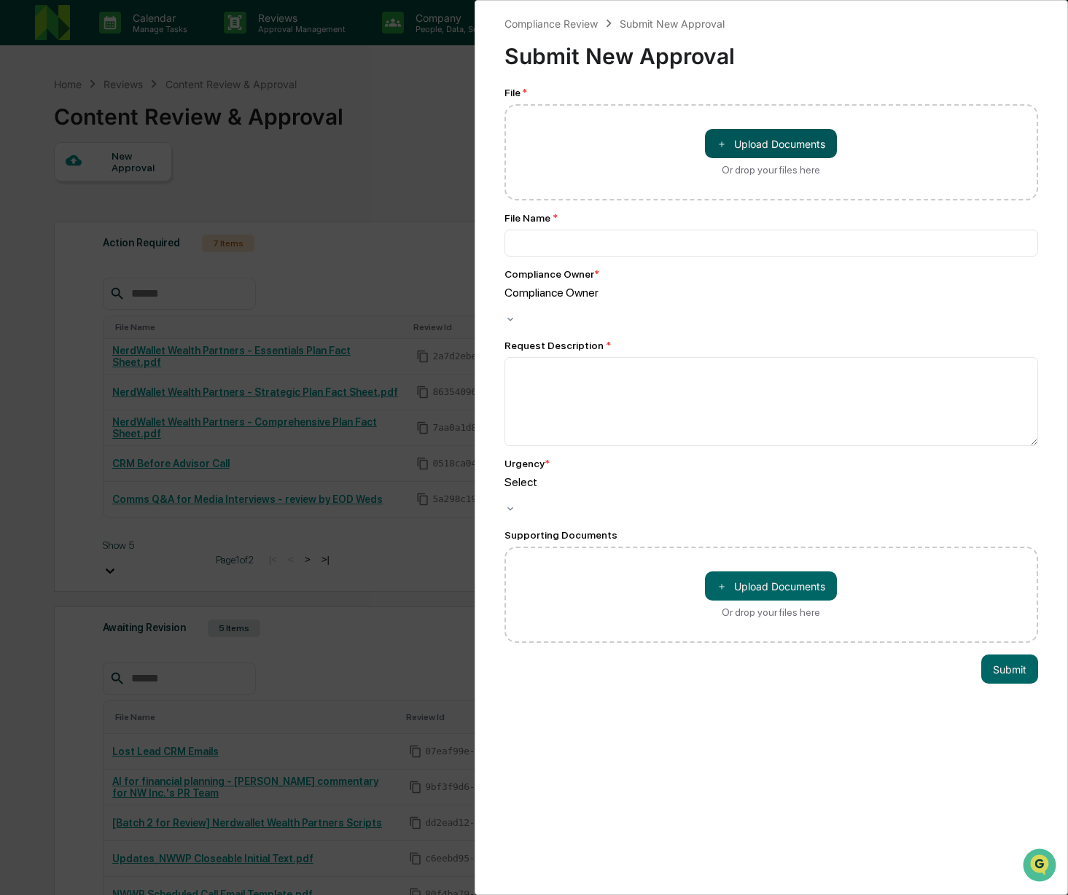
click at [778, 142] on button "＋ Upload Documents" at bounding box center [771, 143] width 132 height 29
type input "**********"
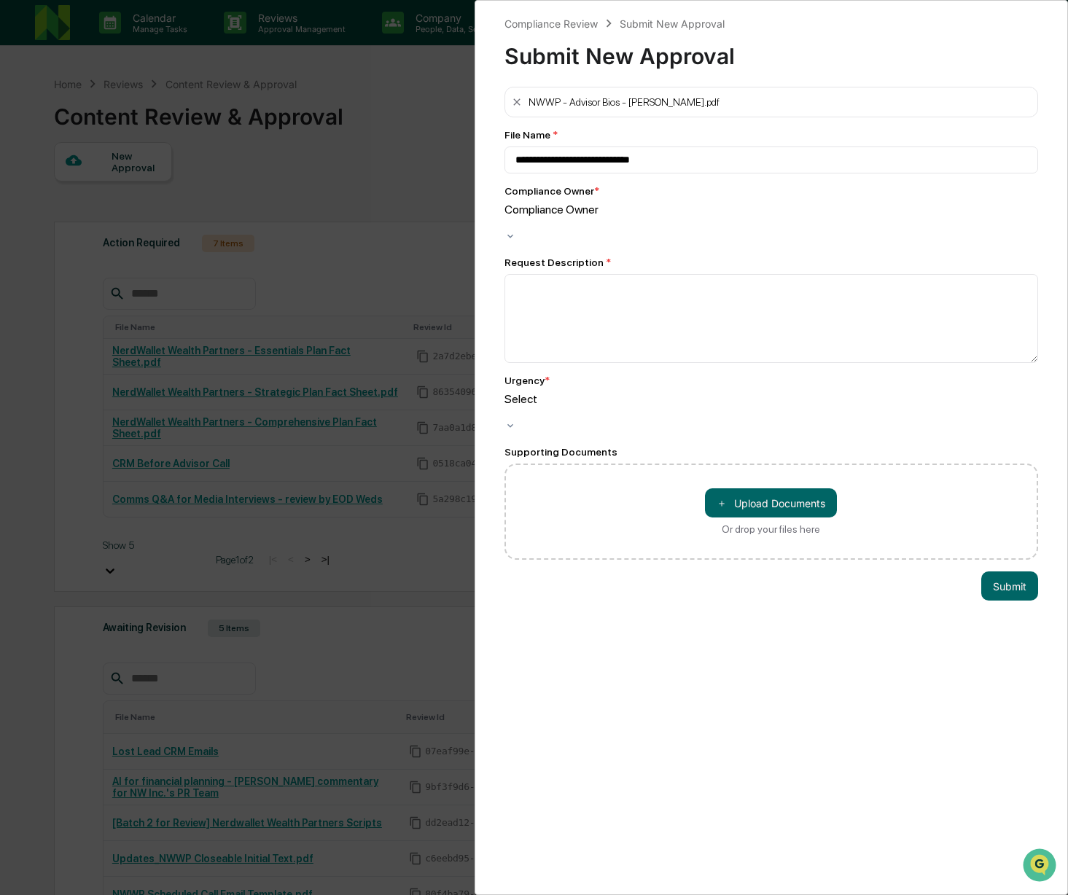
click at [577, 230] on div "Compliance Owner" at bounding box center [771, 224] width 534 height 42
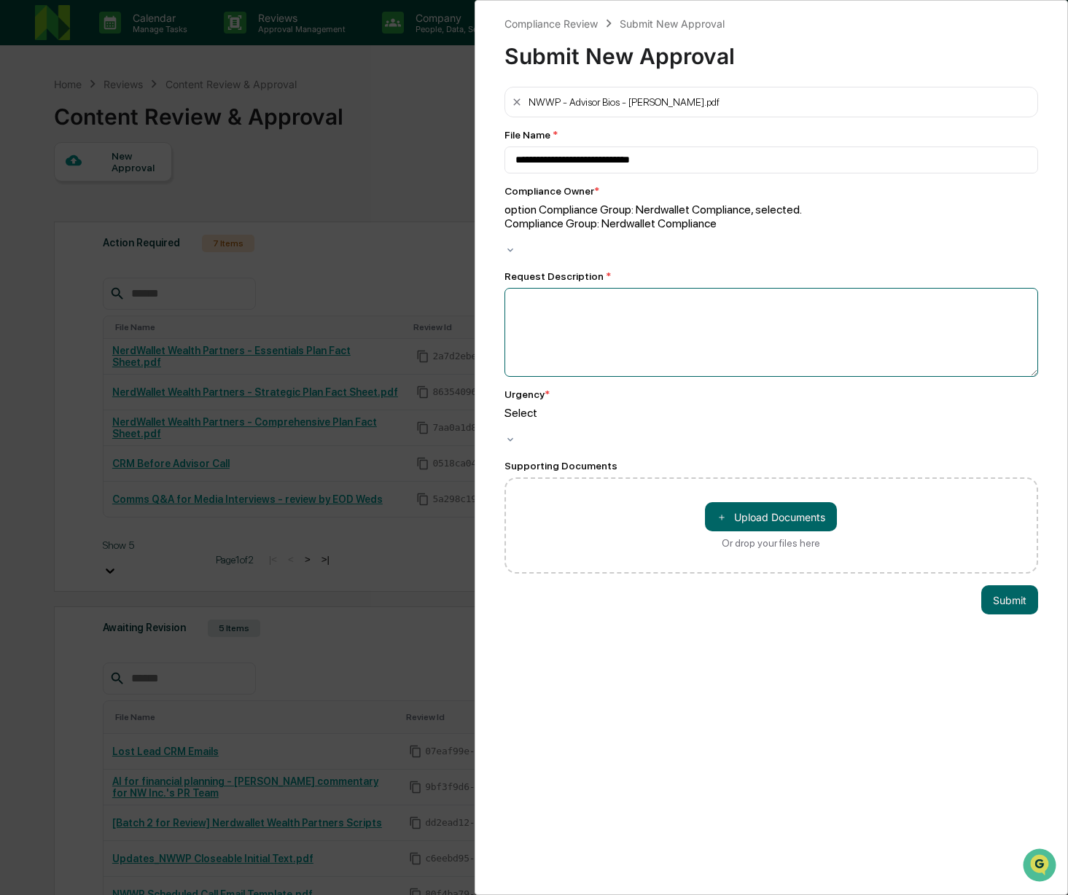
click at [567, 288] on textarea at bounding box center [771, 332] width 534 height 89
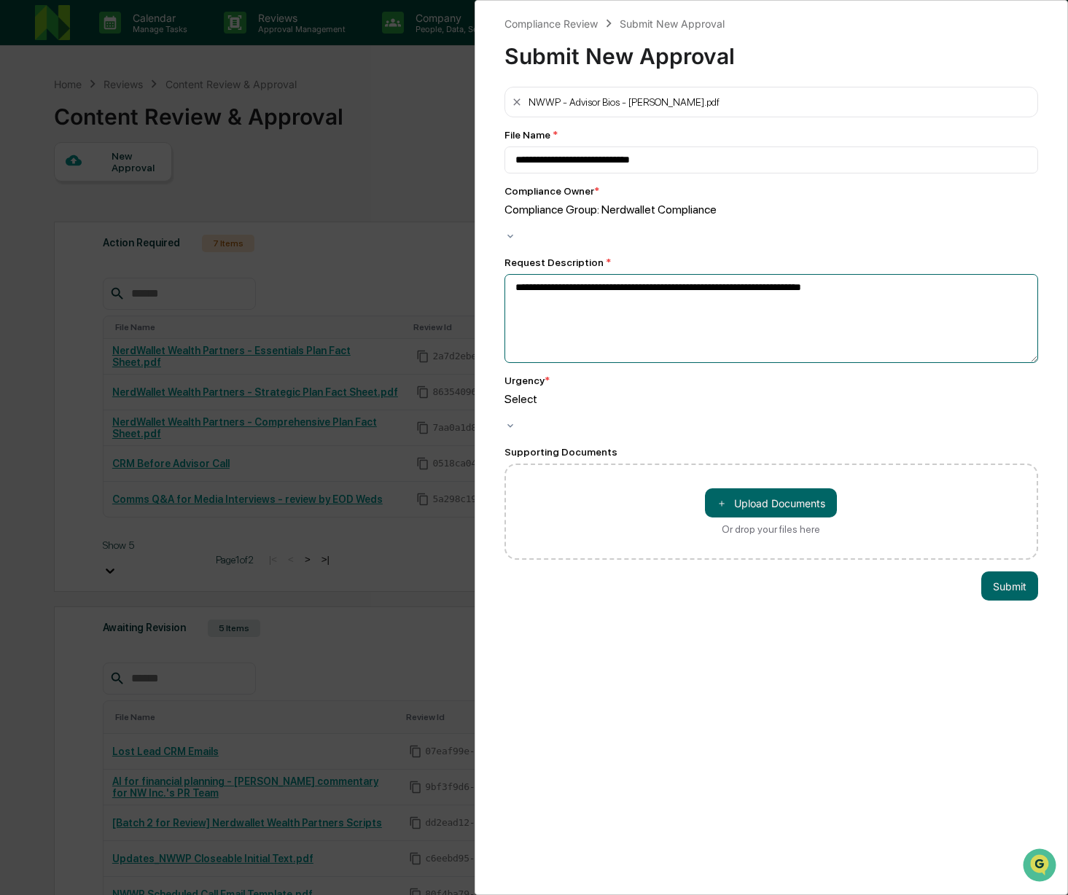
type textarea "**********"
click at [882, 53] on div "Submit New Approval" at bounding box center [771, 50] width 534 height 38
click at [418, 606] on div "**********" at bounding box center [534, 447] width 1068 height 895
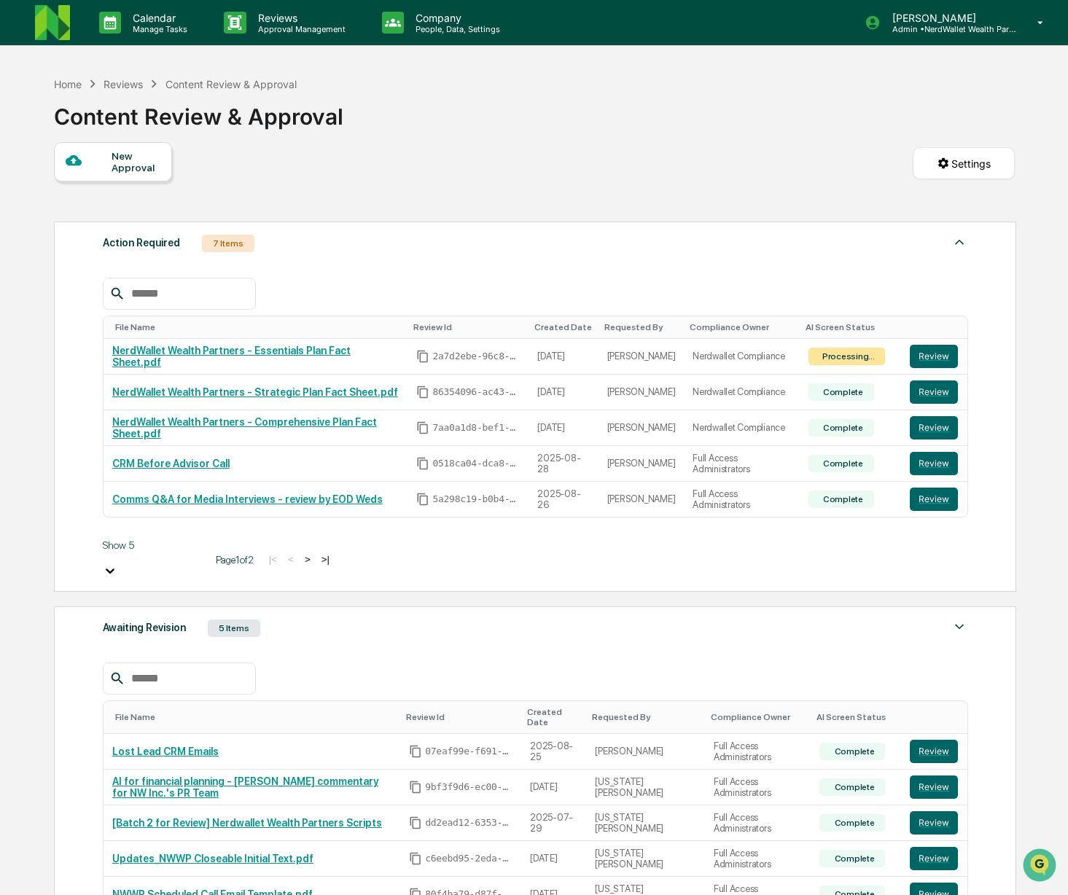
click at [300, 565] on button ">" at bounding box center [307, 559] width 15 height 12
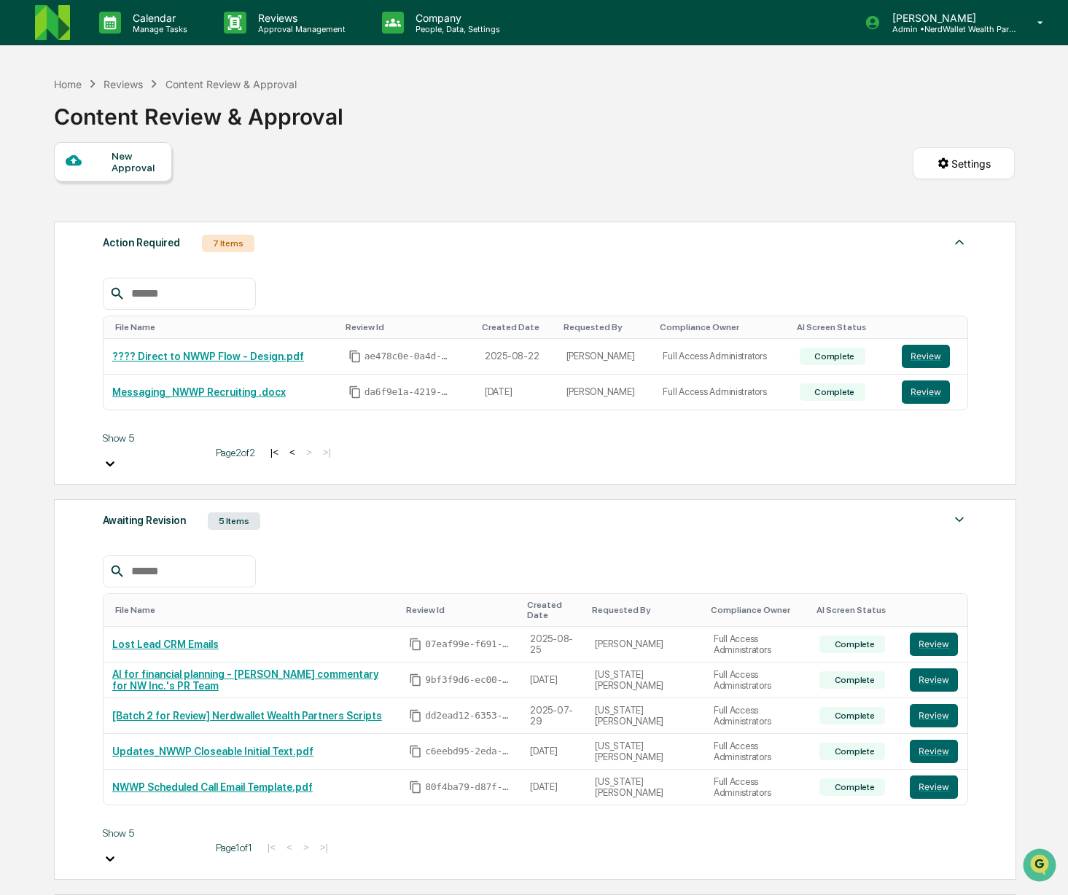
click at [285, 450] on button "<" at bounding box center [292, 452] width 15 height 12
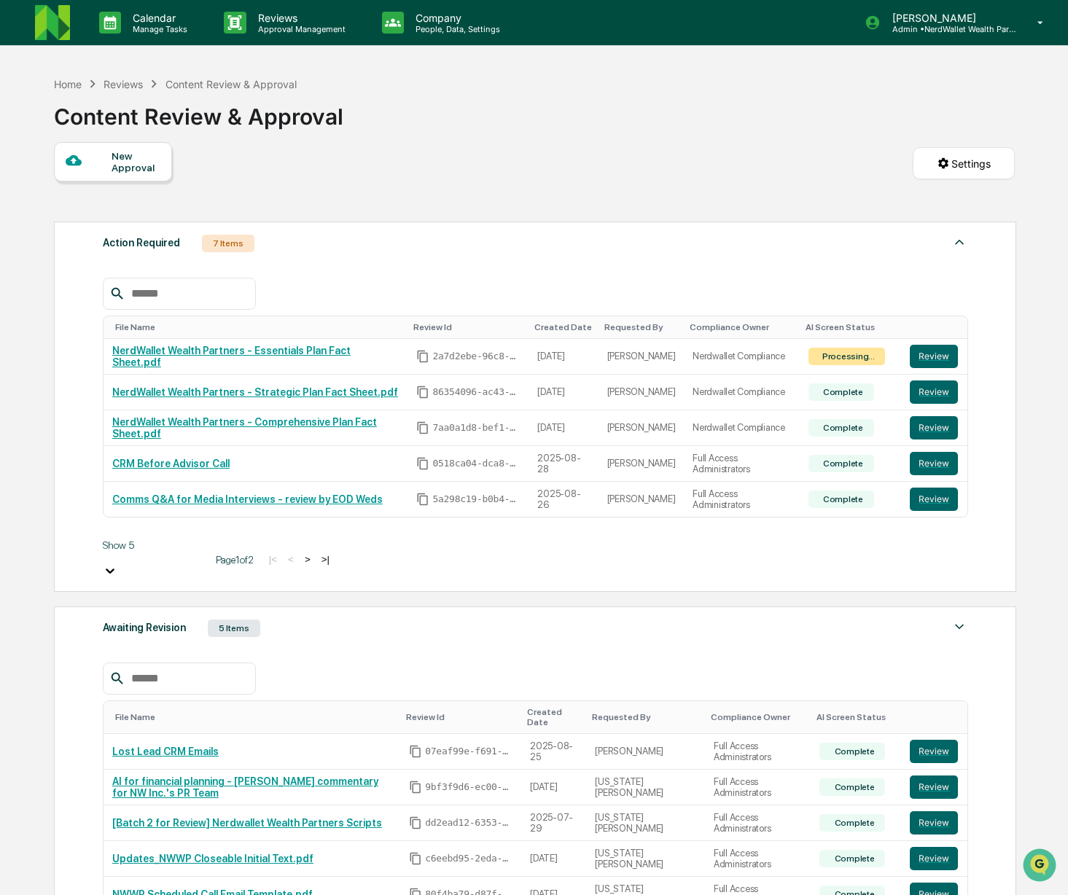
click at [120, 173] on div "New Approval" at bounding box center [135, 161] width 49 height 23
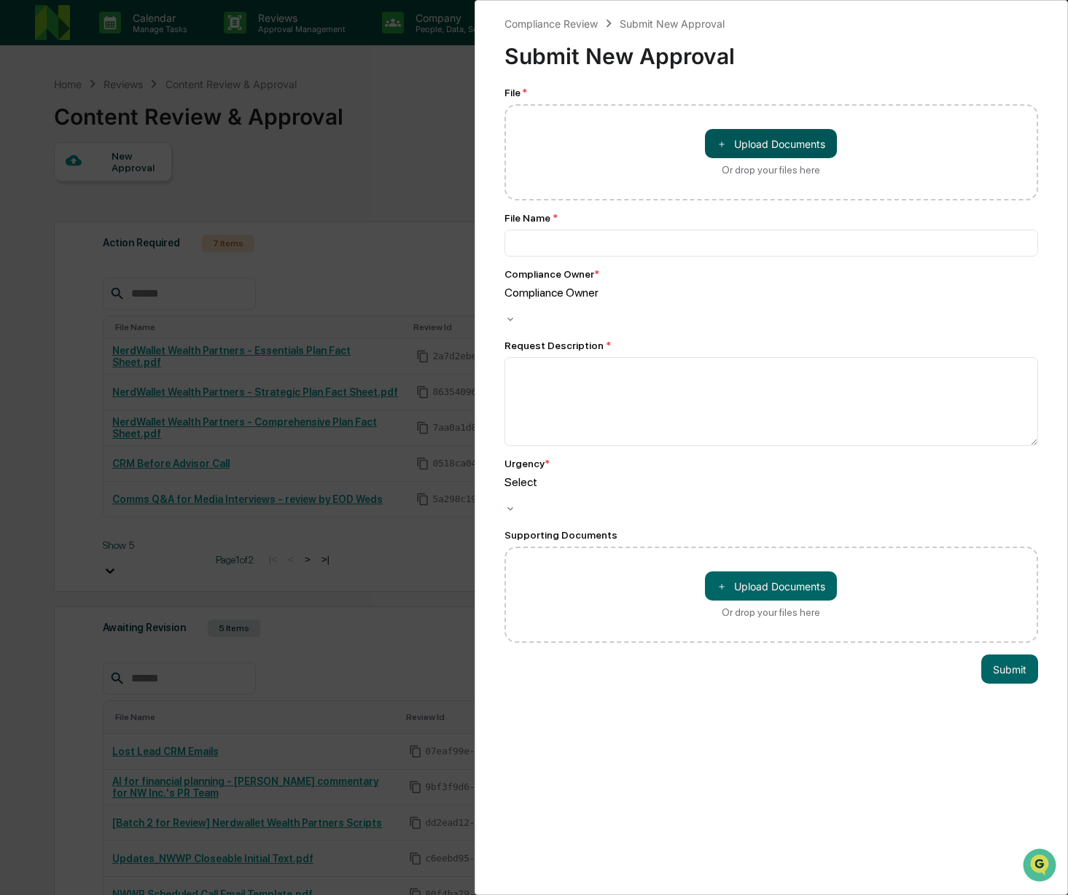
click at [754, 151] on button "＋ Upload Documents" at bounding box center [771, 143] width 132 height 29
type input "**********"
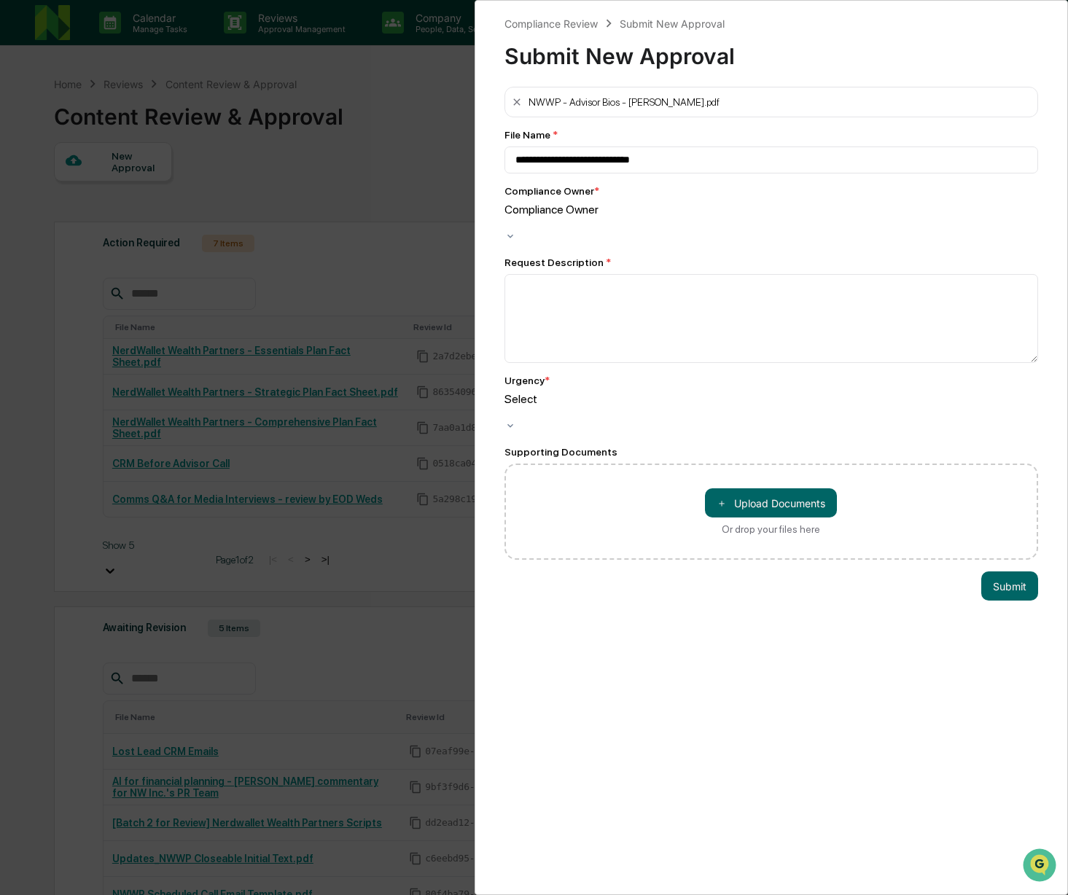
click at [613, 216] on div at bounding box center [771, 223] width 534 height 14
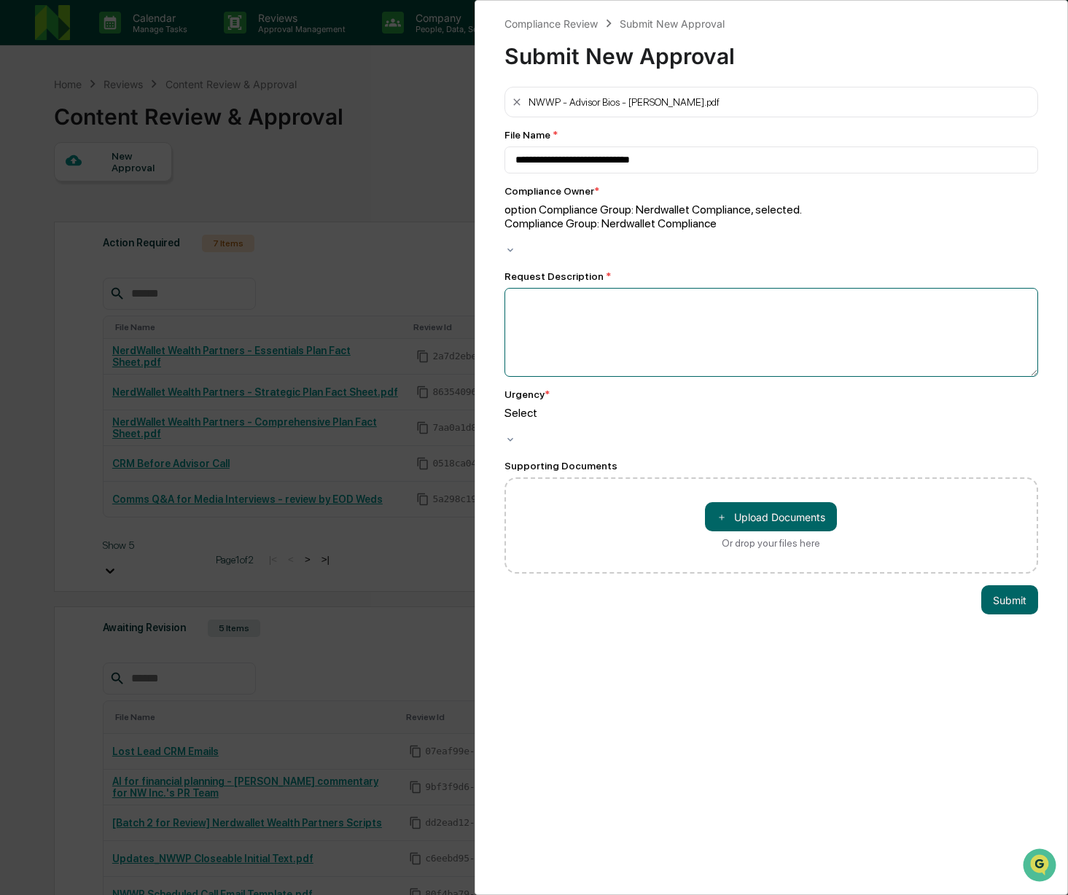
click at [617, 300] on textarea at bounding box center [771, 332] width 534 height 89
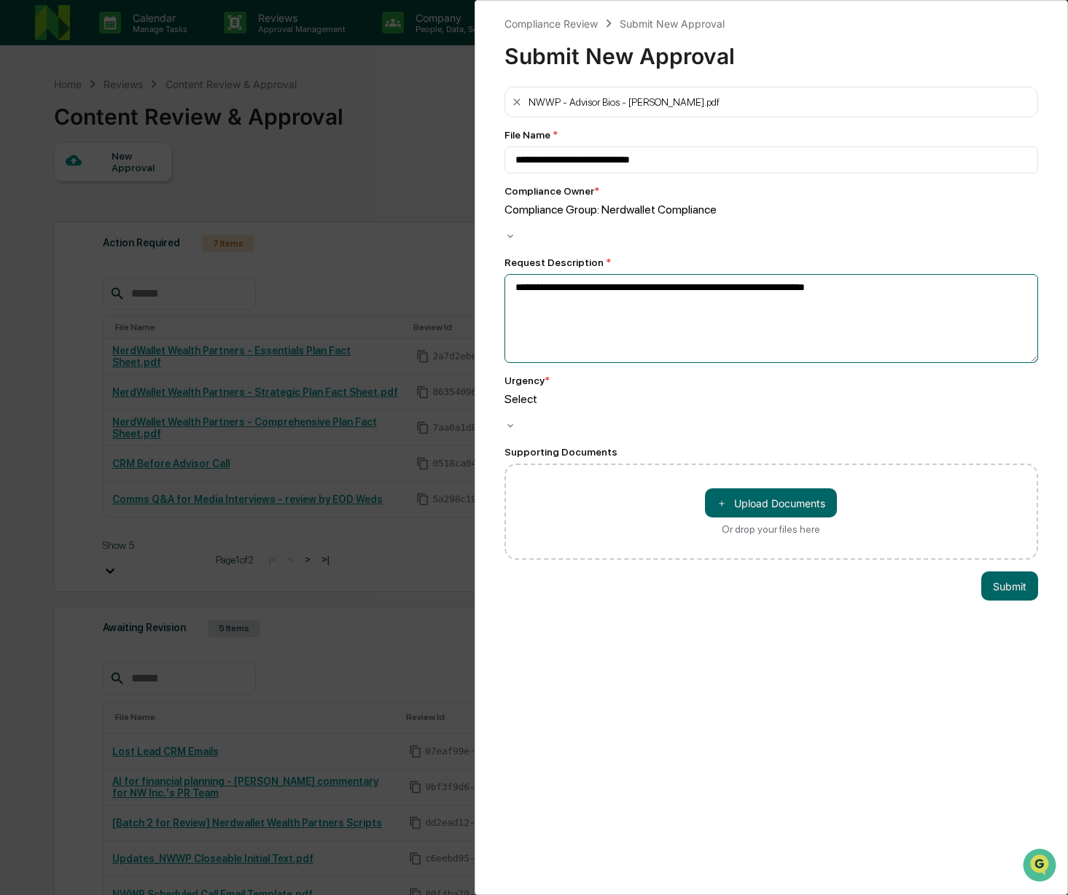
type textarea "**********"
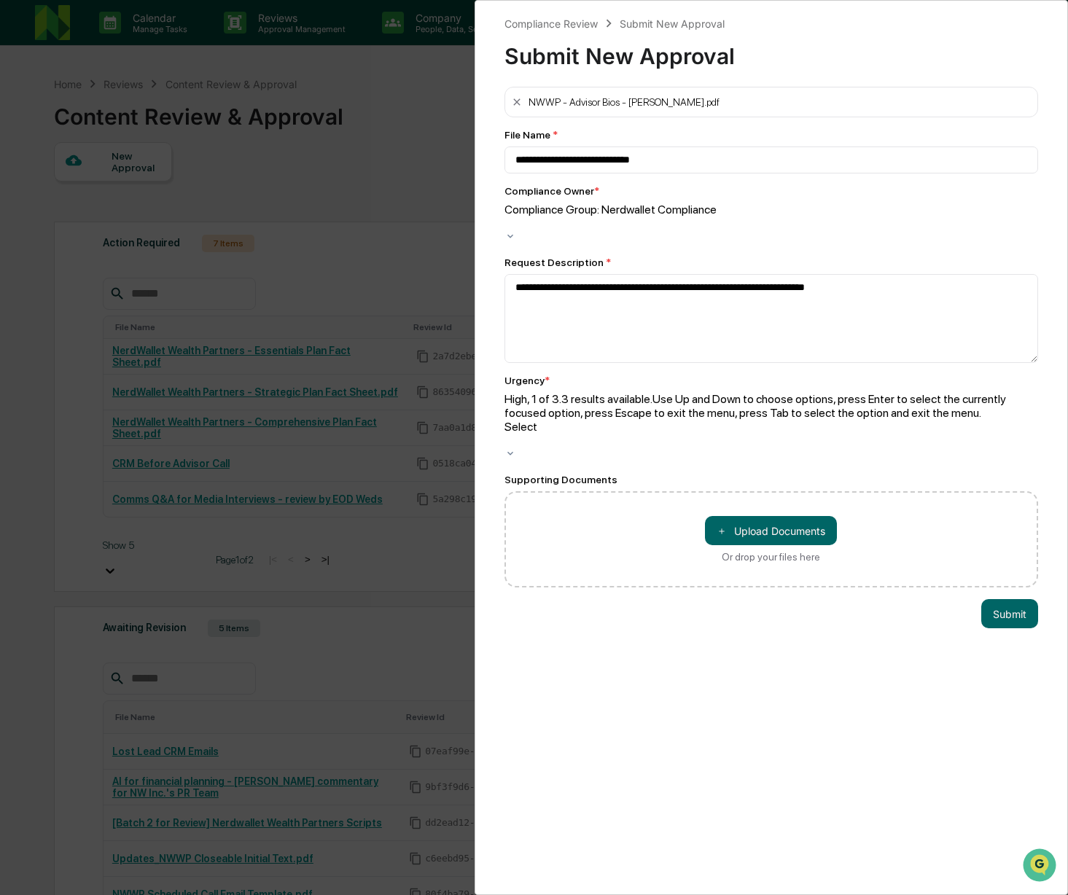
click at [649, 434] on div at bounding box center [771, 441] width 534 height 14
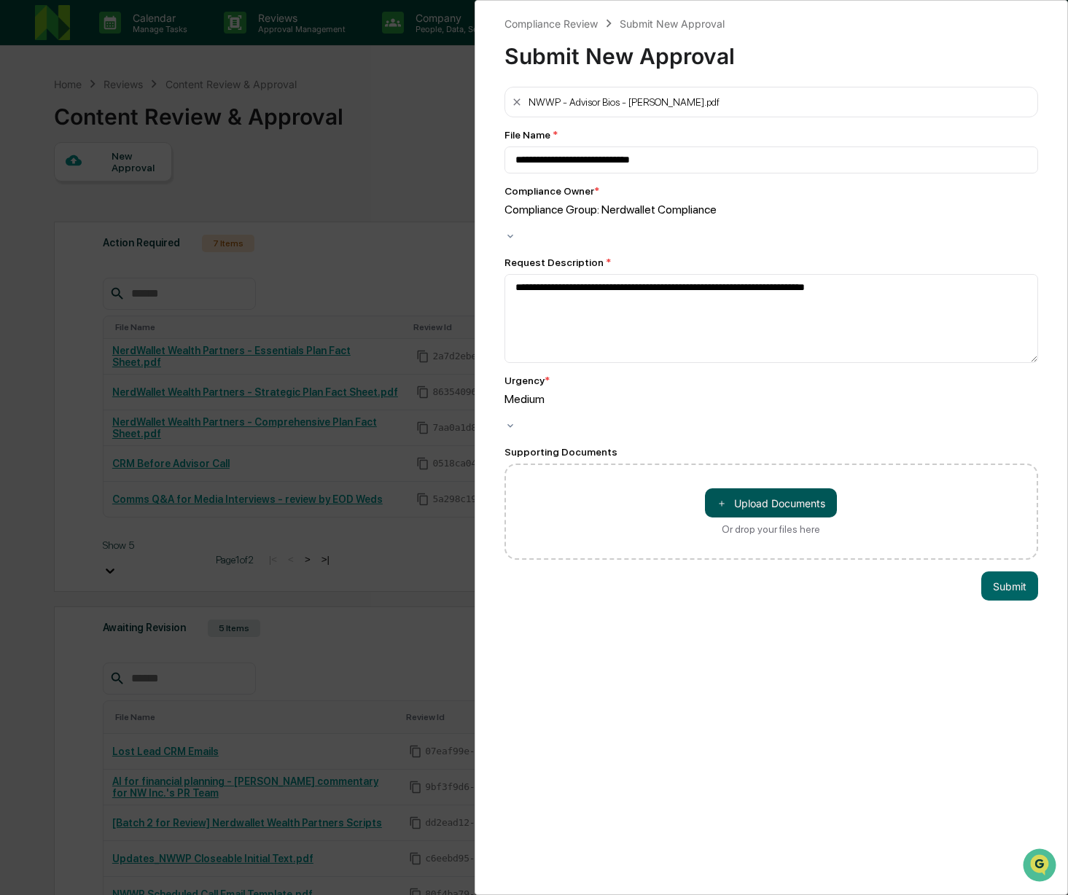
click at [769, 488] on button "＋ Upload Documents" at bounding box center [771, 502] width 132 height 29
click at [1013, 602] on button "Submit" at bounding box center [1009, 616] width 57 height 29
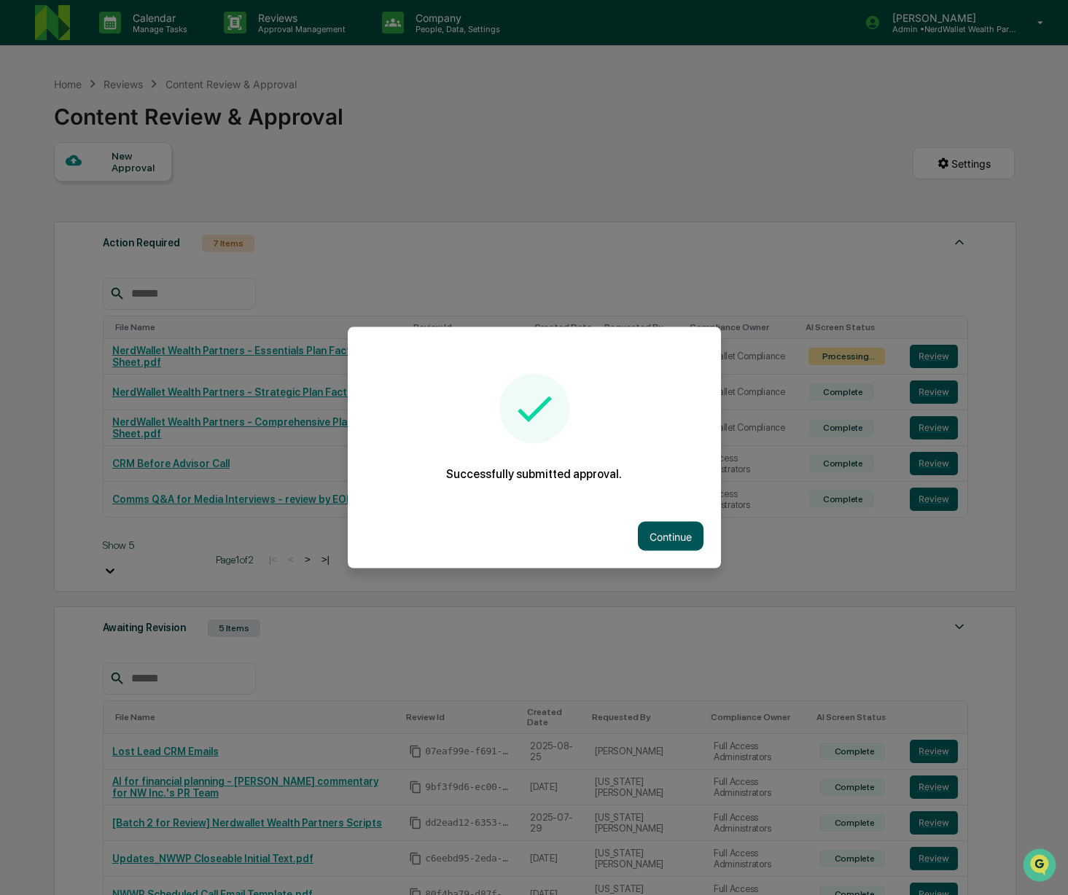
click at [670, 548] on button "Continue" at bounding box center [671, 536] width 66 height 29
